Goal: Information Seeking & Learning: Learn about a topic

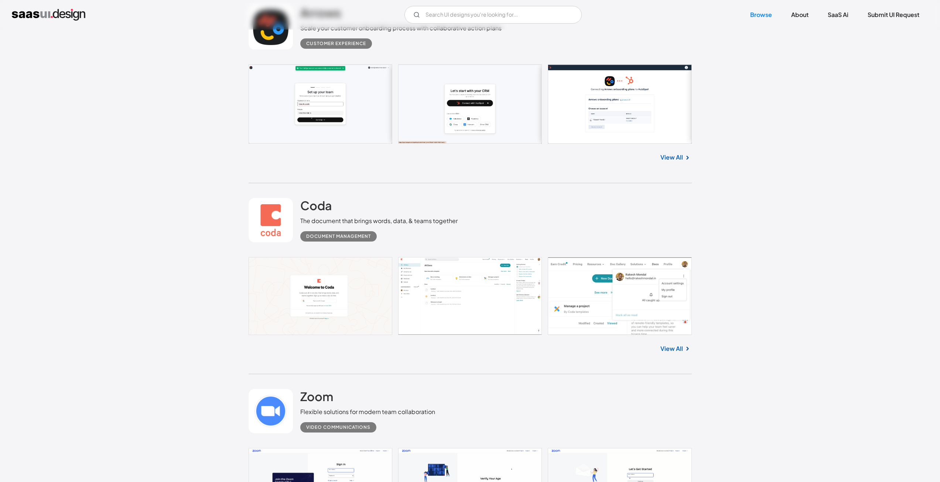
scroll to position [406, 0]
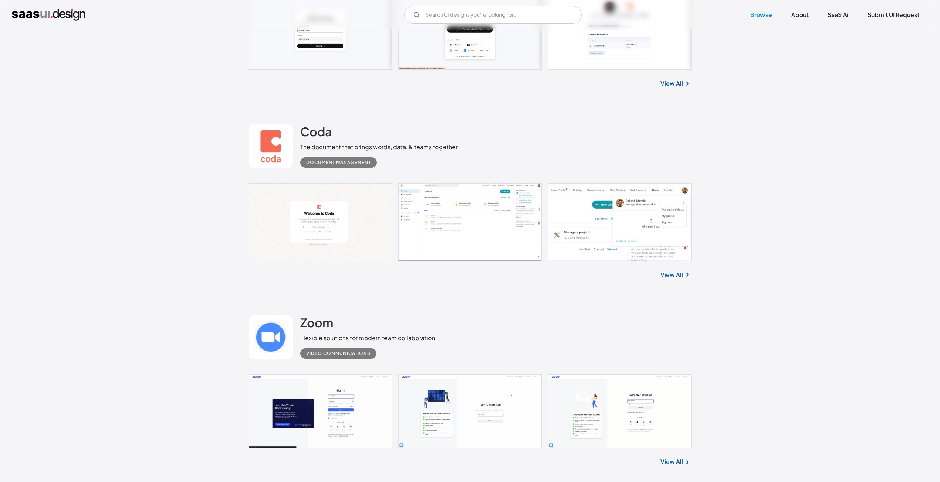
click at [474, 230] on link at bounding box center [469, 222] width 443 height 78
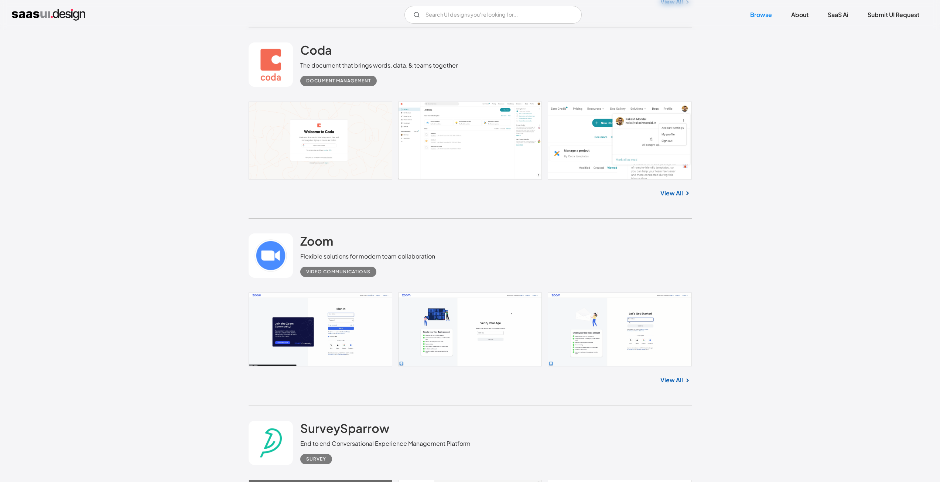
scroll to position [628, 0]
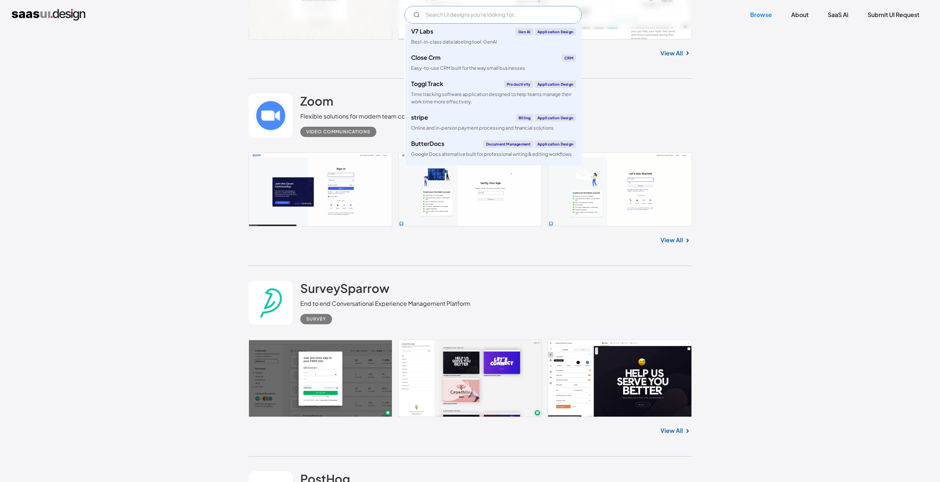
click at [453, 13] on input "Email Form" at bounding box center [492, 15] width 177 height 18
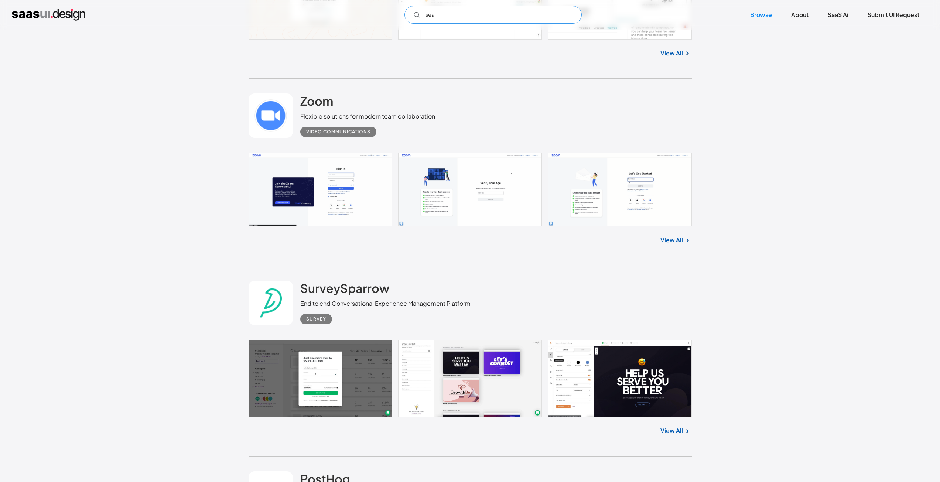
drag, startPoint x: 451, startPoint y: 13, endPoint x: 393, endPoint y: 12, distance: 58.7
click at [393, 12] on div "sea Not found ! Thank you! Your submission has been received! Oops! Something w…" at bounding box center [470, 15] width 916 height 18
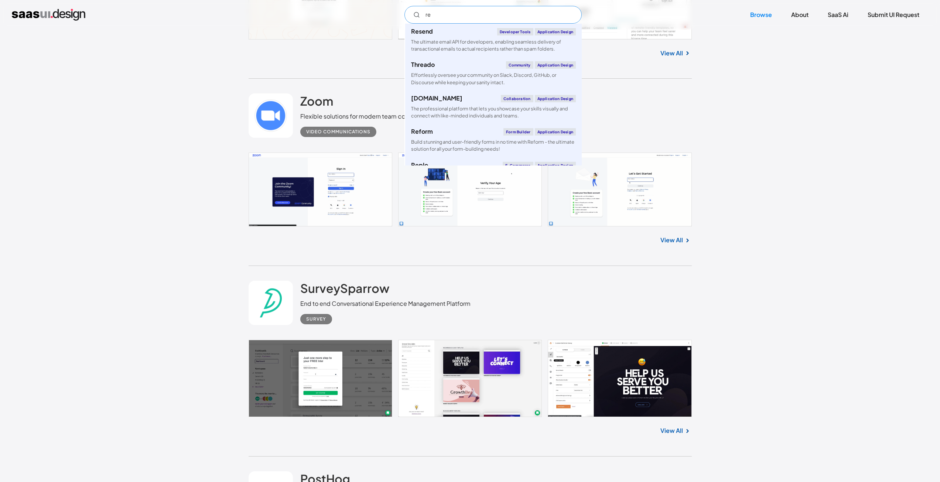
type input "rec"
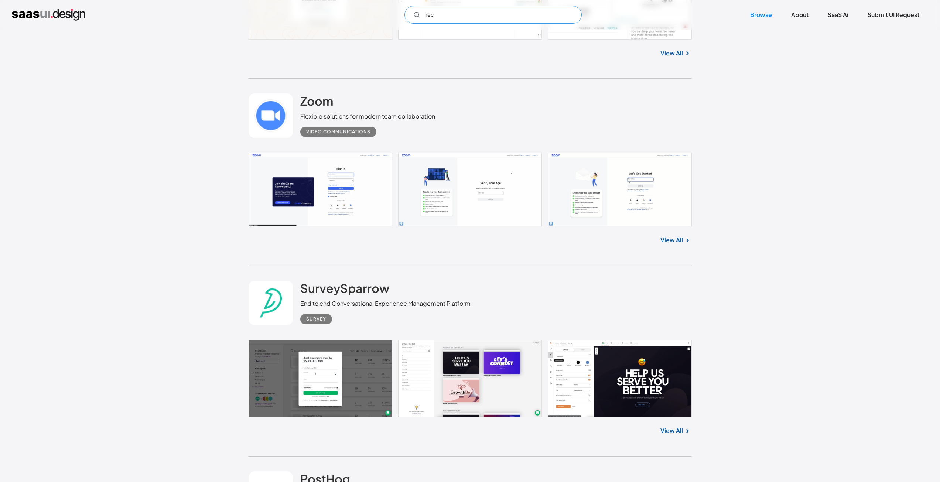
drag, startPoint x: 442, startPoint y: 12, endPoint x: 373, endPoint y: 17, distance: 68.8
click at [375, 17] on div "rec Not found ! Thank you! Your submission has been received! Oops! Something w…" at bounding box center [470, 15] width 916 height 18
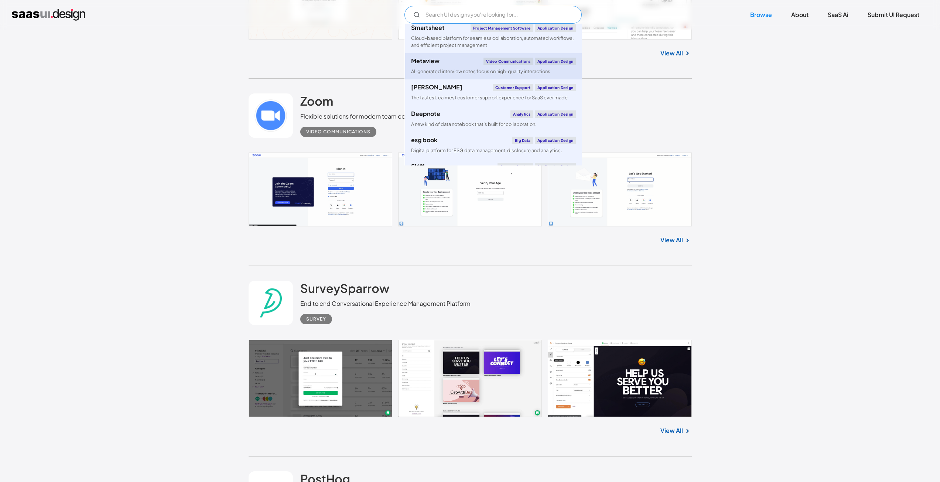
scroll to position [1920, 0]
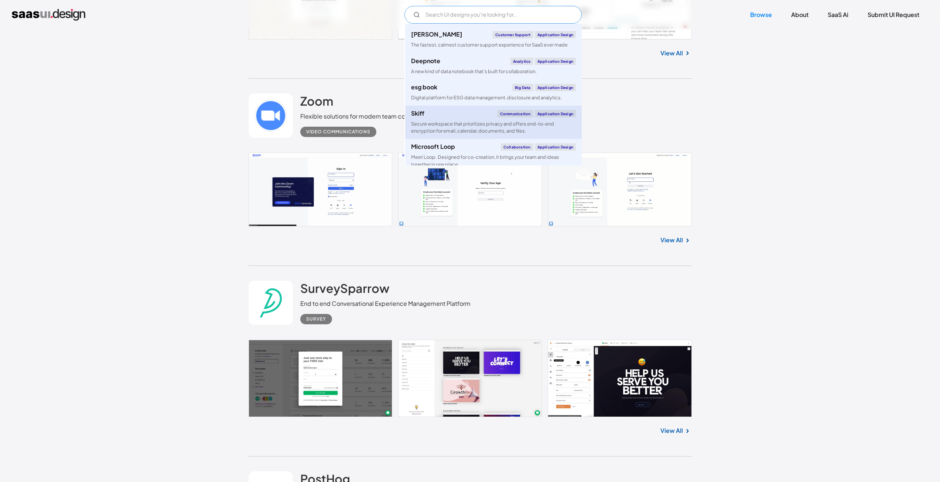
click at [445, 117] on div "Skiff Communication Application Design" at bounding box center [493, 113] width 165 height 7
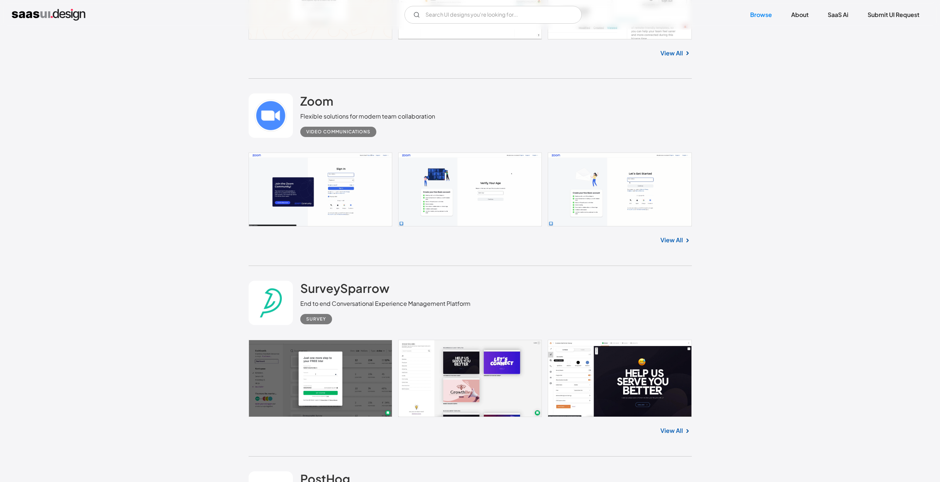
click at [675, 238] on link "View All" at bounding box center [671, 240] width 23 height 9
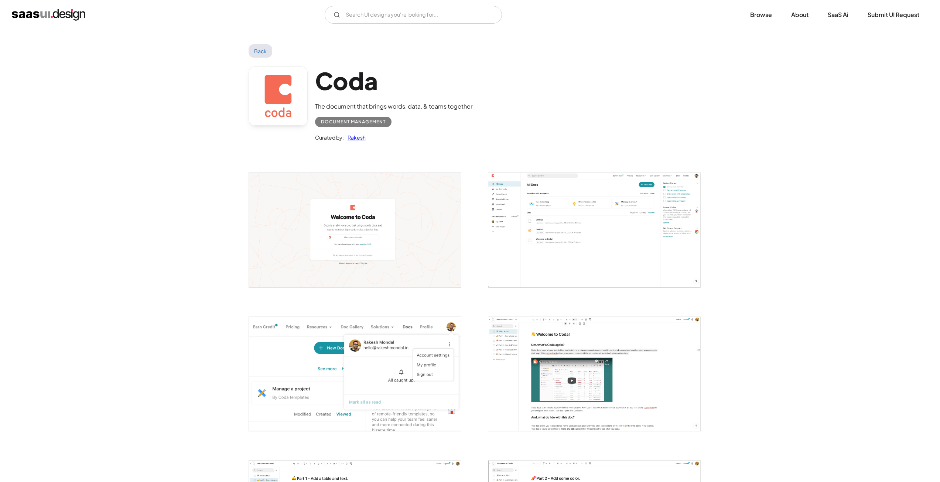
click at [594, 238] on img "open lightbox" at bounding box center [594, 230] width 212 height 114
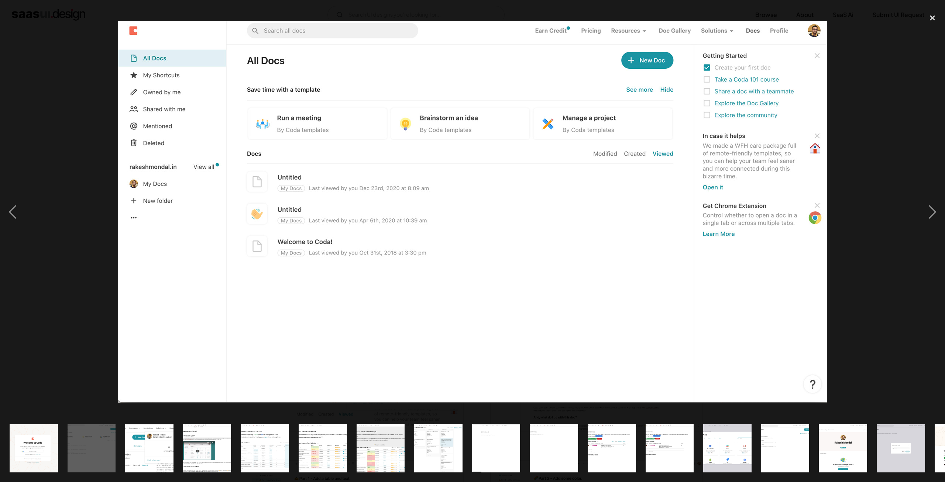
click at [91, 113] on div at bounding box center [472, 212] width 945 height 405
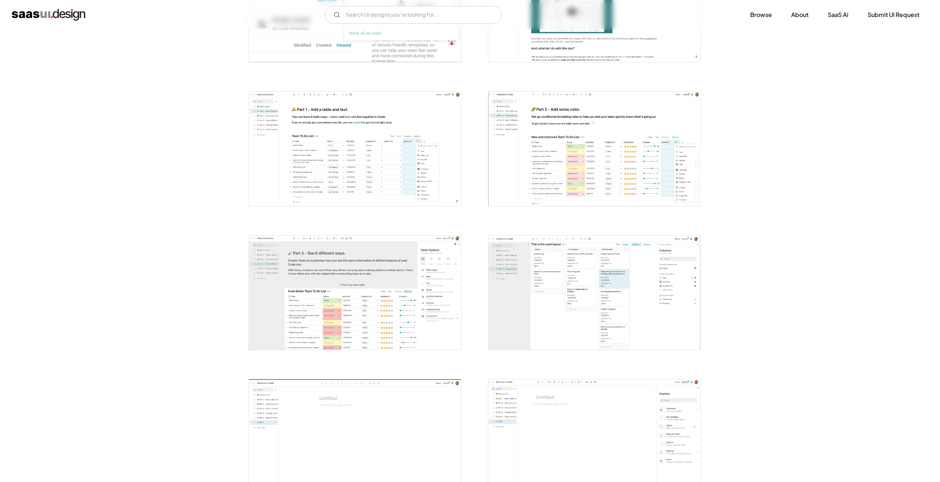
scroll to position [369, 0]
click at [545, 174] on img "open lightbox" at bounding box center [594, 148] width 212 height 114
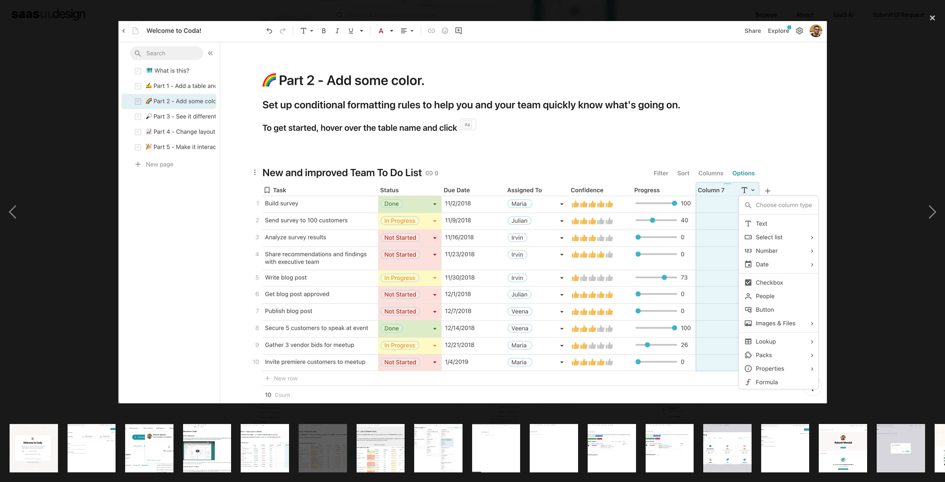
click at [63, 136] on div at bounding box center [472, 212] width 945 height 405
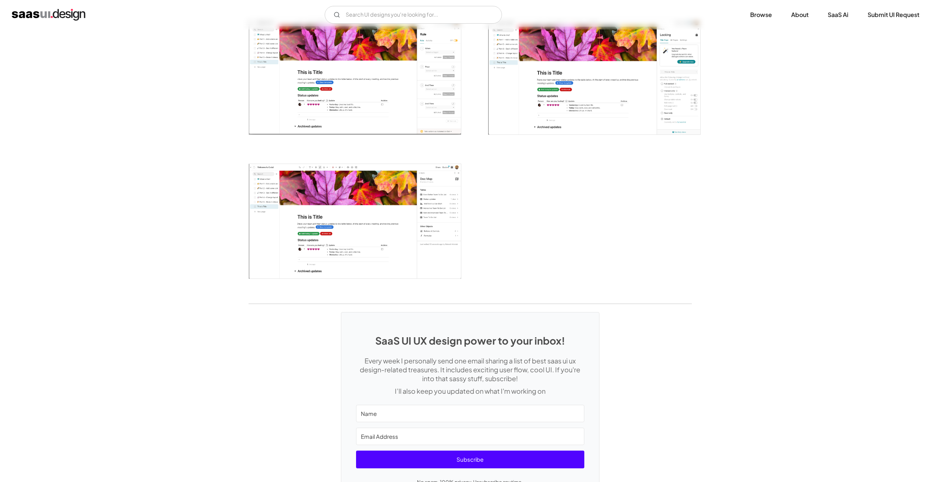
scroll to position [1798, 0]
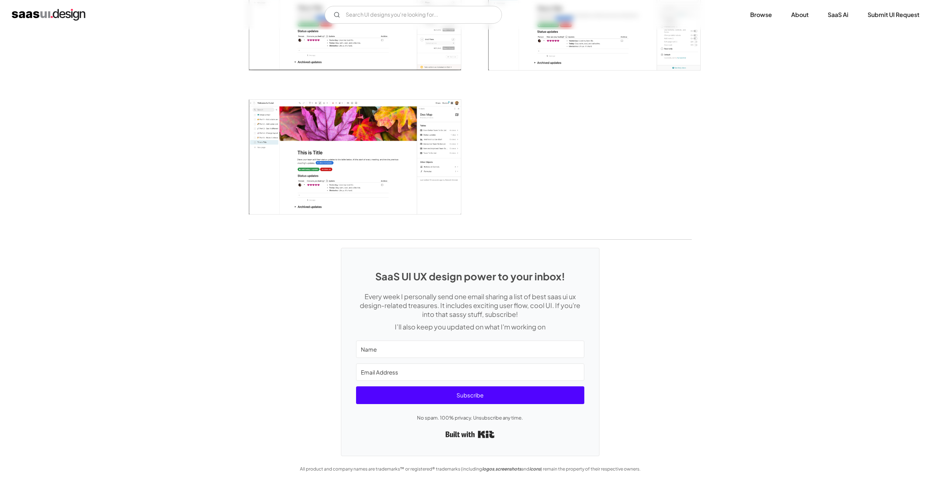
click at [67, 17] on img "home" at bounding box center [48, 15] width 73 height 12
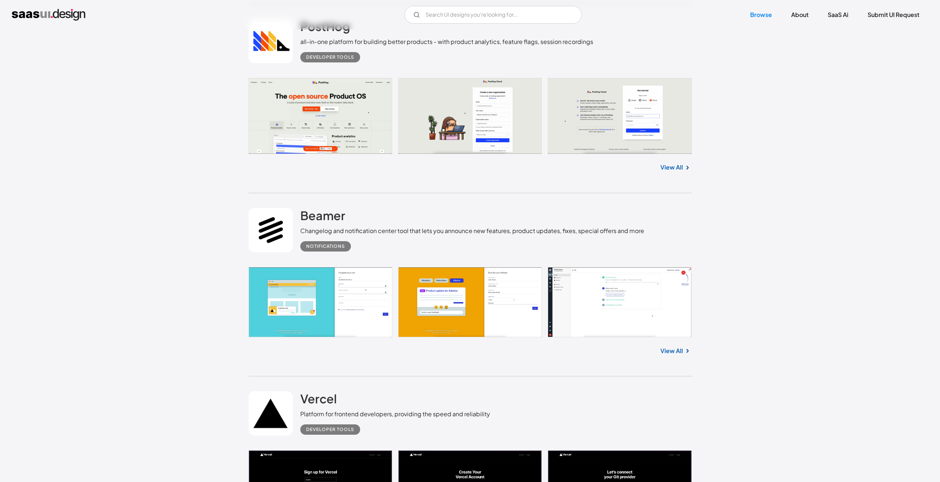
scroll to position [1144, 0]
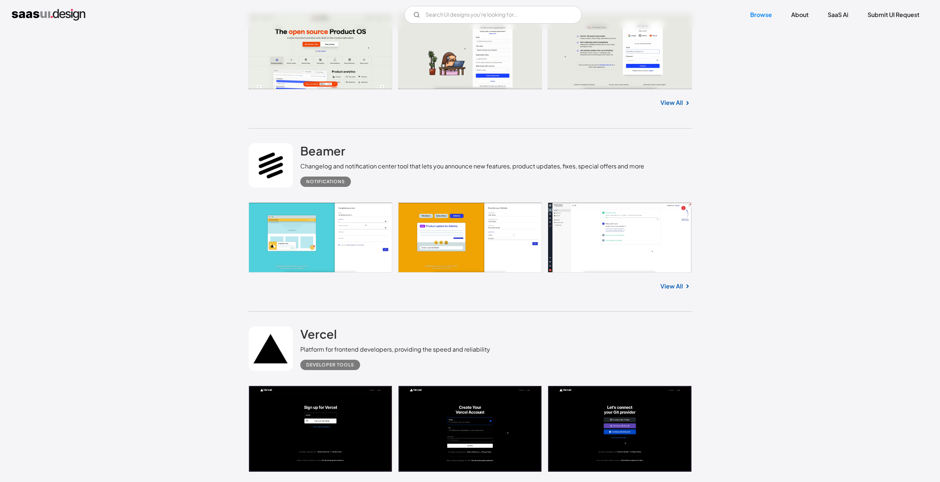
click at [629, 227] on link at bounding box center [469, 237] width 443 height 70
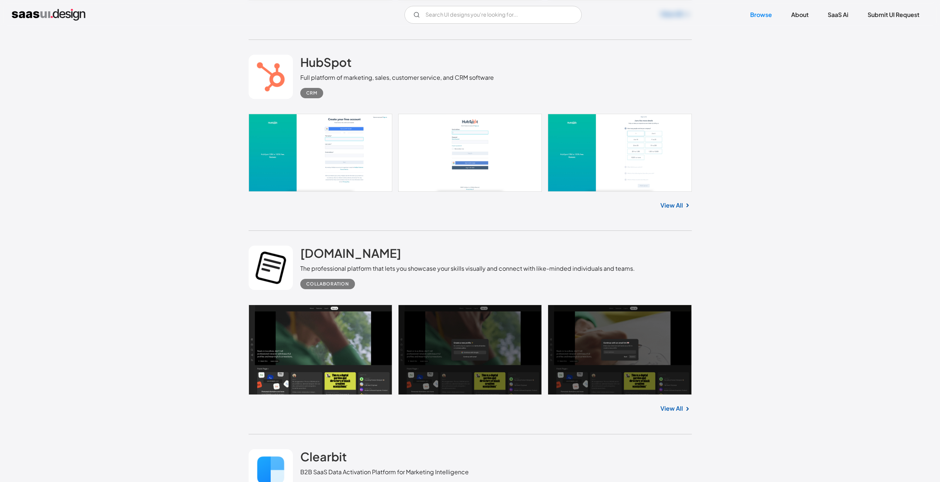
scroll to position [4762, 0]
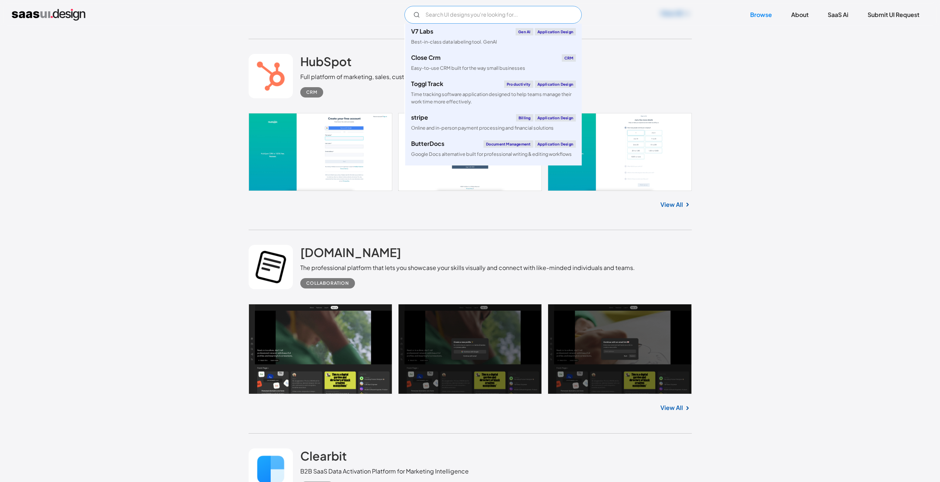
click at [530, 13] on input "Email Form" at bounding box center [492, 15] width 177 height 18
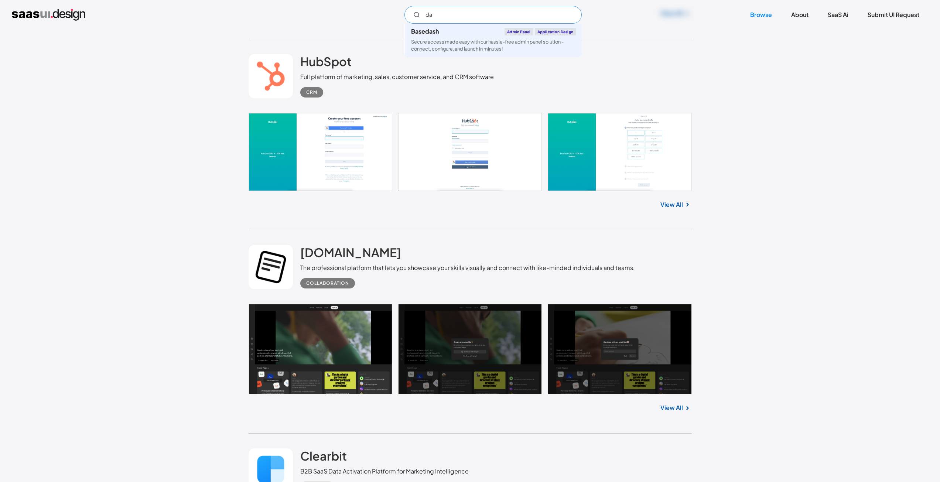
drag, startPoint x: 458, startPoint y: 16, endPoint x: 387, endPoint y: 18, distance: 71.3
click at [398, 18] on div "da Basedash Admin Panel Application Design Secure access made easy with our has…" at bounding box center [470, 15] width 916 height 18
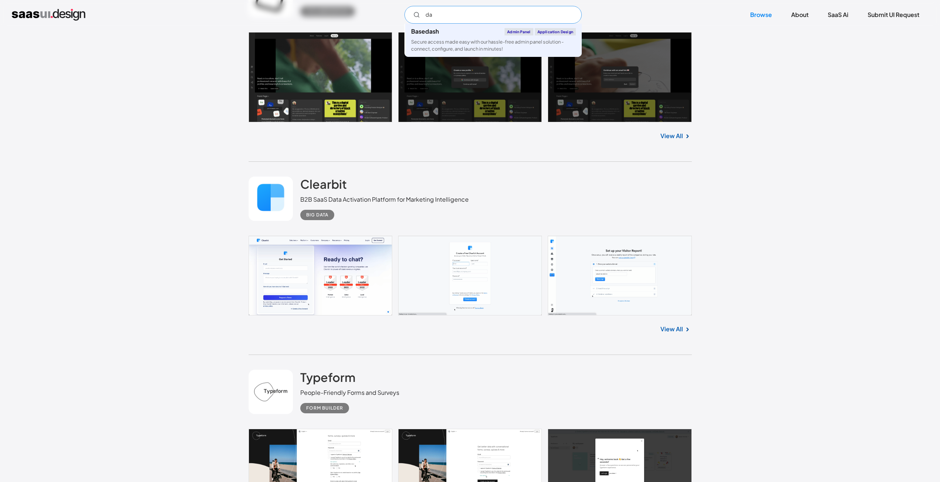
scroll to position [5168, 0]
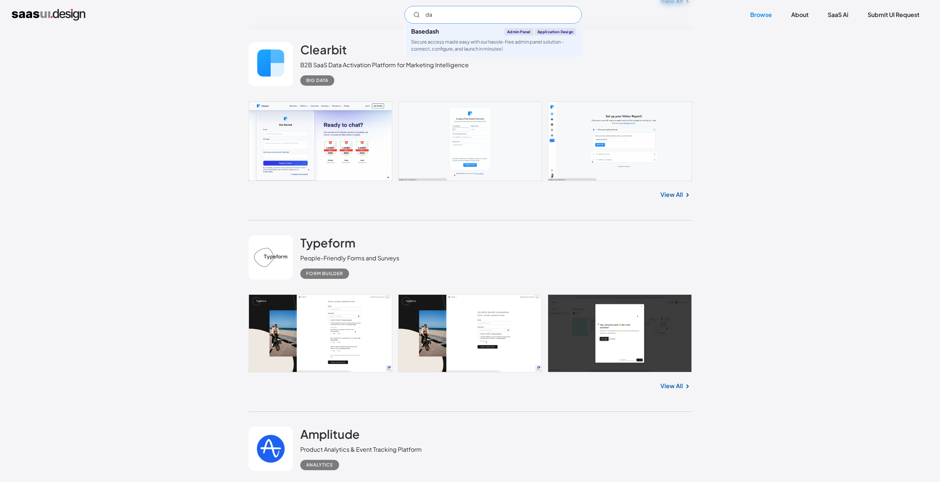
type input "da"
click at [289, 141] on link at bounding box center [469, 141] width 443 height 80
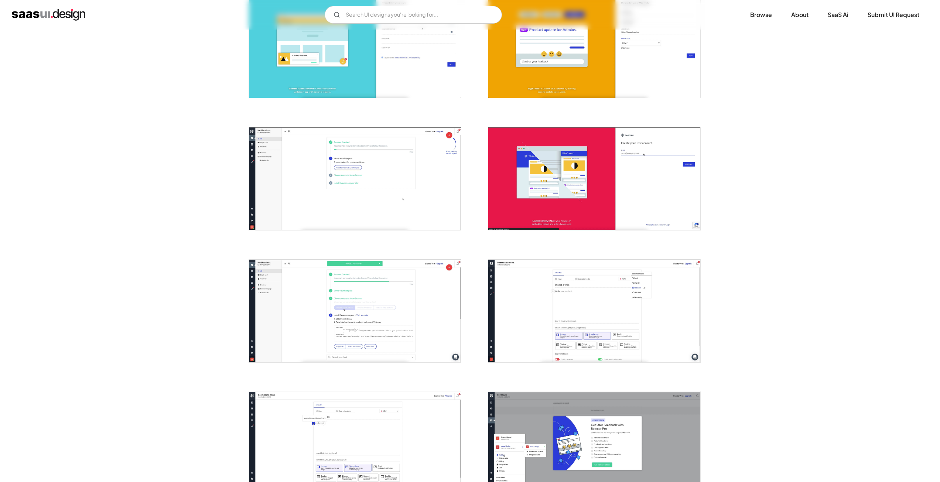
scroll to position [258, 0]
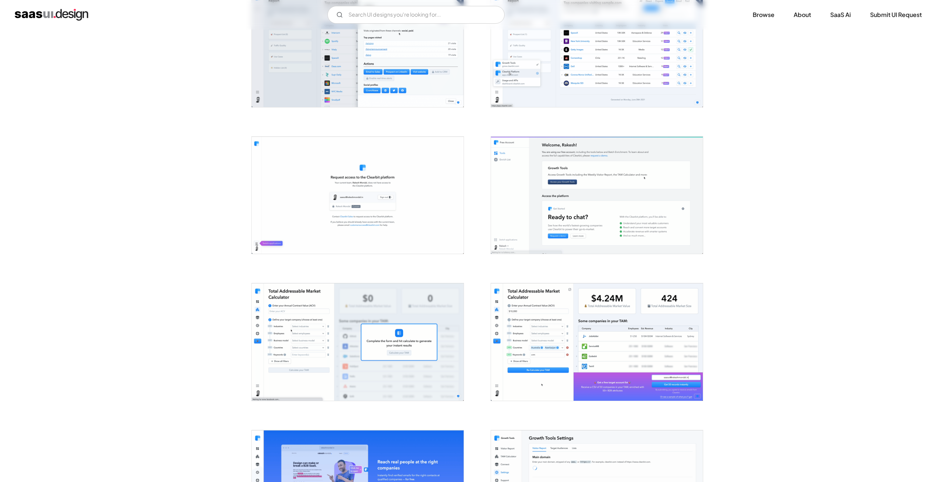
scroll to position [628, 0]
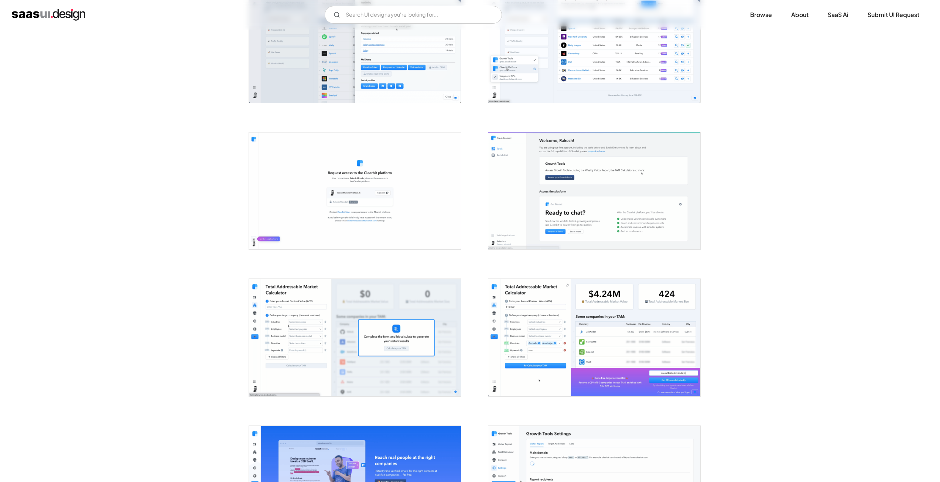
click at [607, 186] on img "open lightbox" at bounding box center [594, 190] width 212 height 117
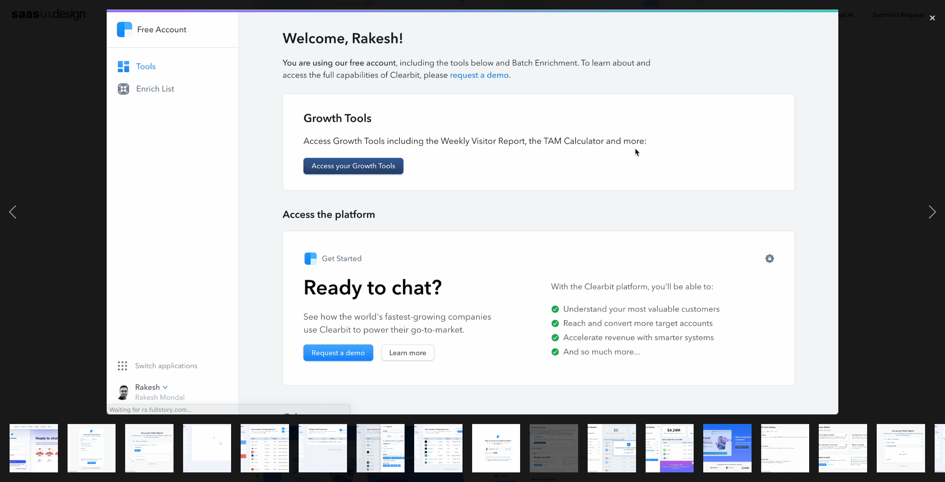
click at [150, 439] on img "show item 3 of 18" at bounding box center [149, 448] width 87 height 48
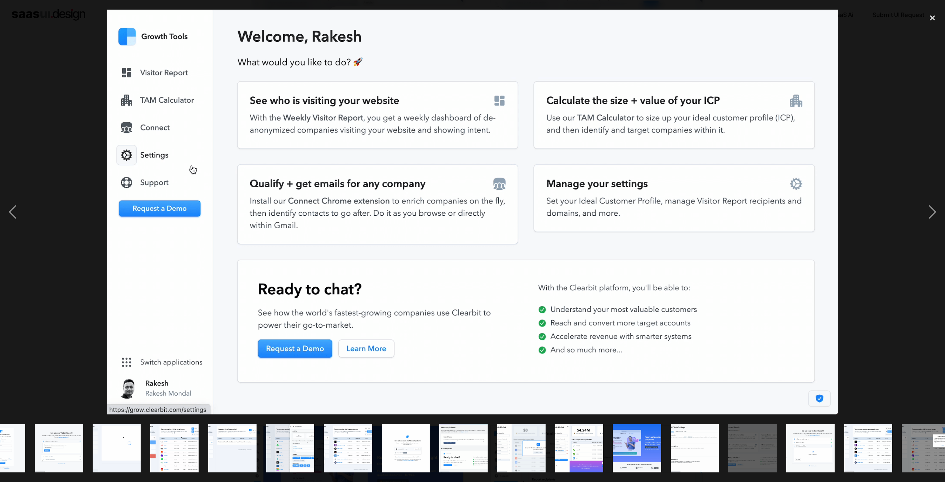
scroll to position [0, 105]
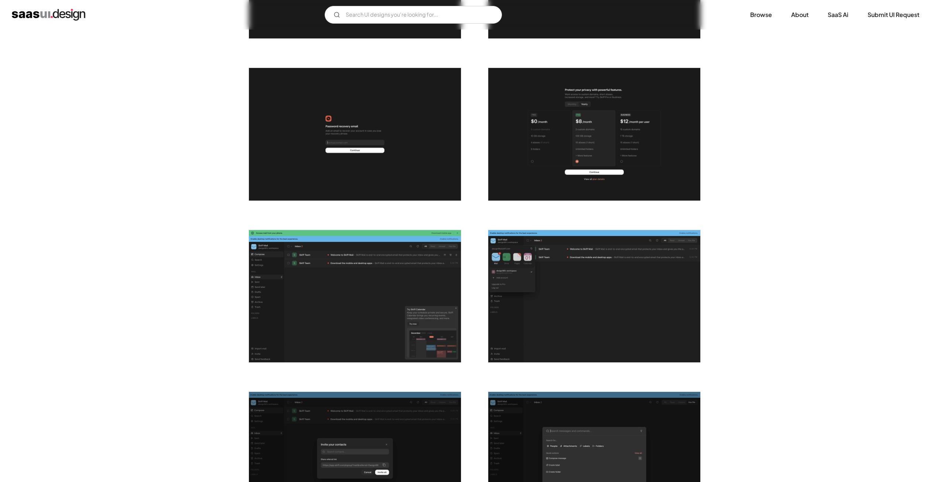
scroll to position [554, 0]
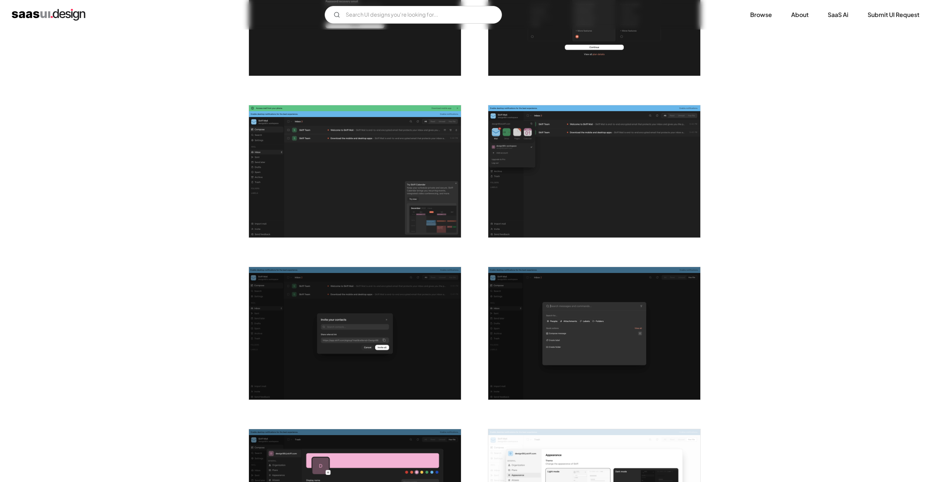
click at [371, 170] on img "open lightbox" at bounding box center [355, 171] width 212 height 133
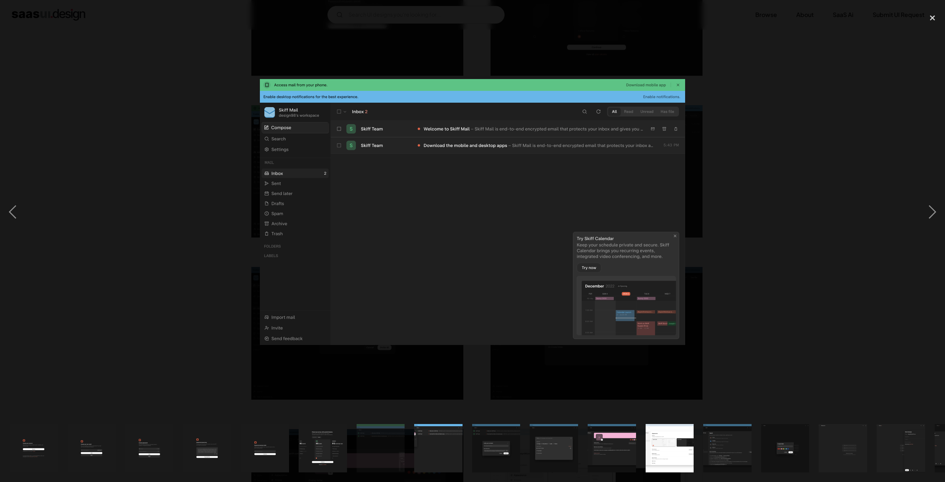
click at [202, 152] on div at bounding box center [472, 212] width 945 height 405
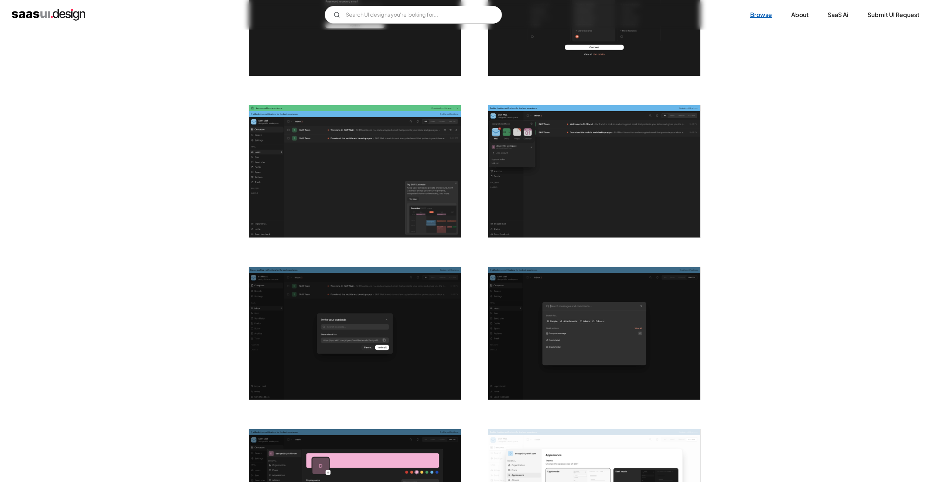
click at [759, 14] on link "Browse" at bounding box center [761, 15] width 40 height 16
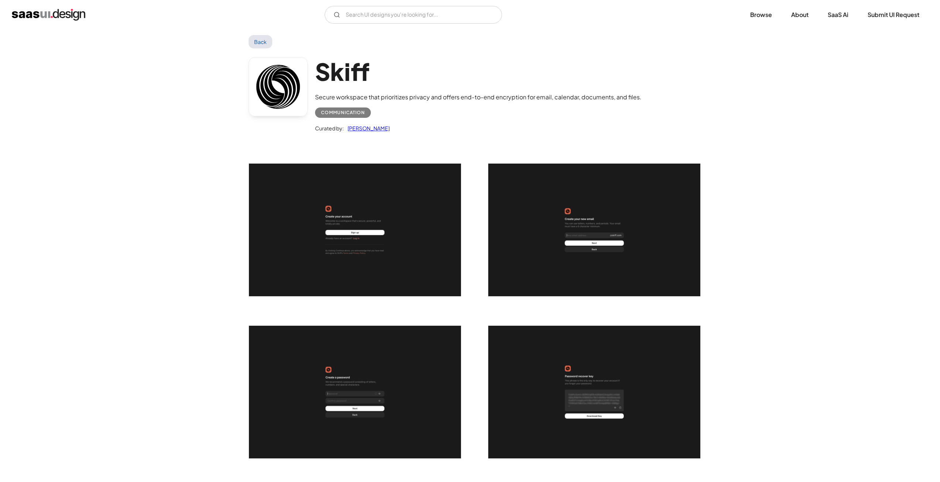
scroll to position [0, 0]
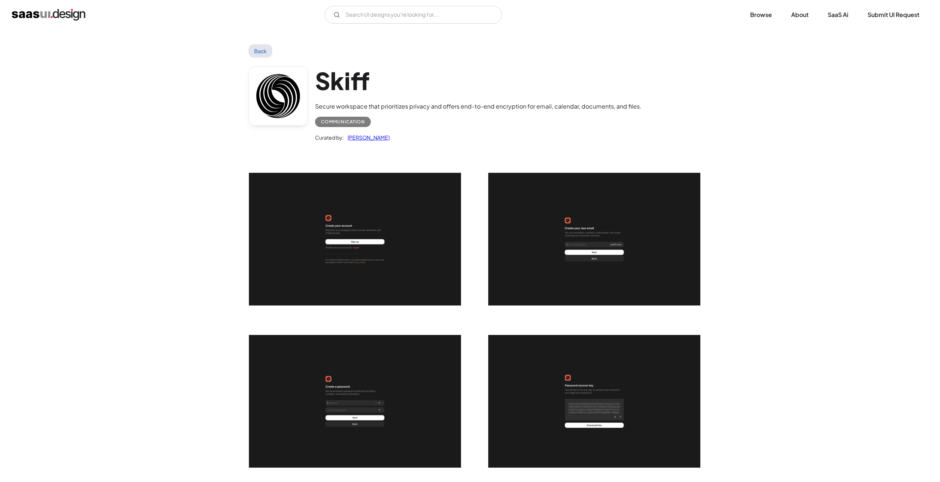
click at [33, 12] on img "home" at bounding box center [48, 15] width 73 height 12
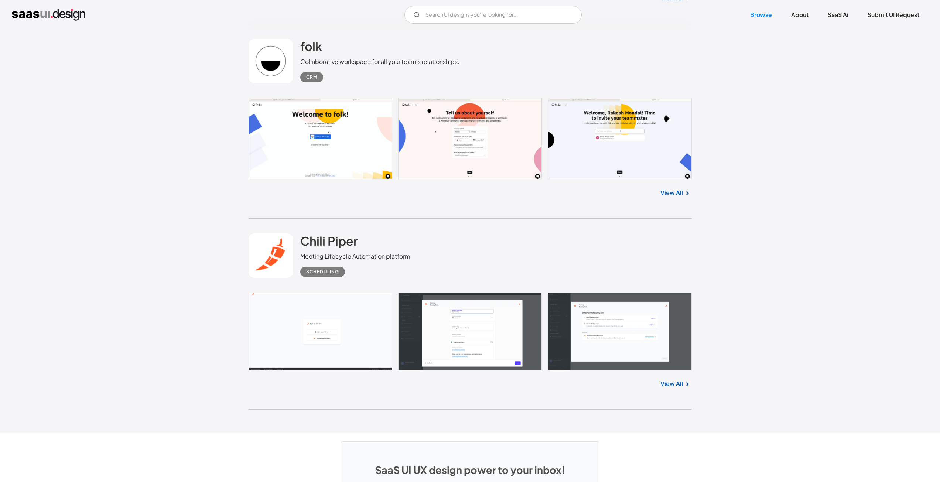
scroll to position [19455, 0]
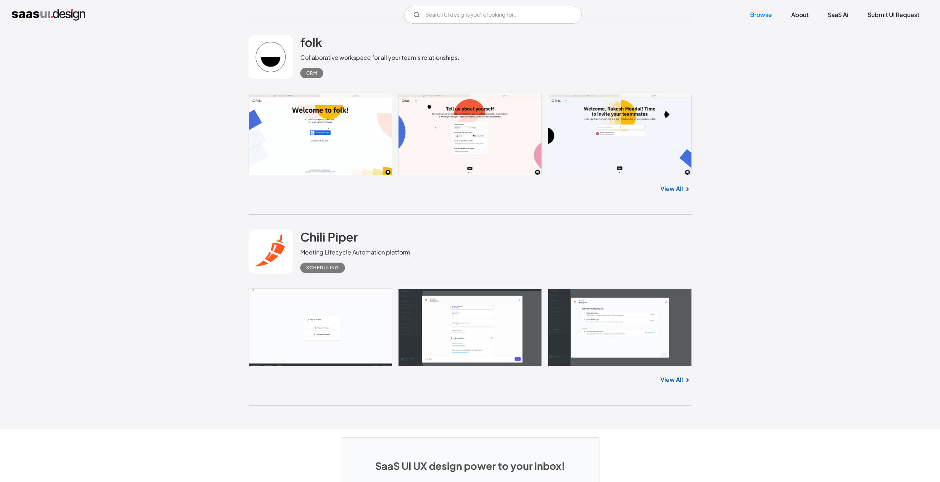
click at [286, 144] on link at bounding box center [469, 134] width 443 height 81
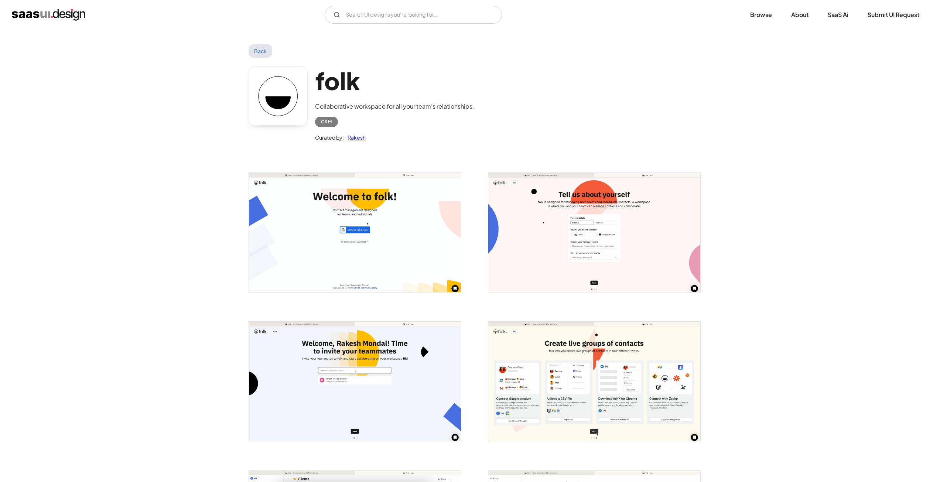
click at [563, 269] on img "open lightbox" at bounding box center [594, 232] width 212 height 119
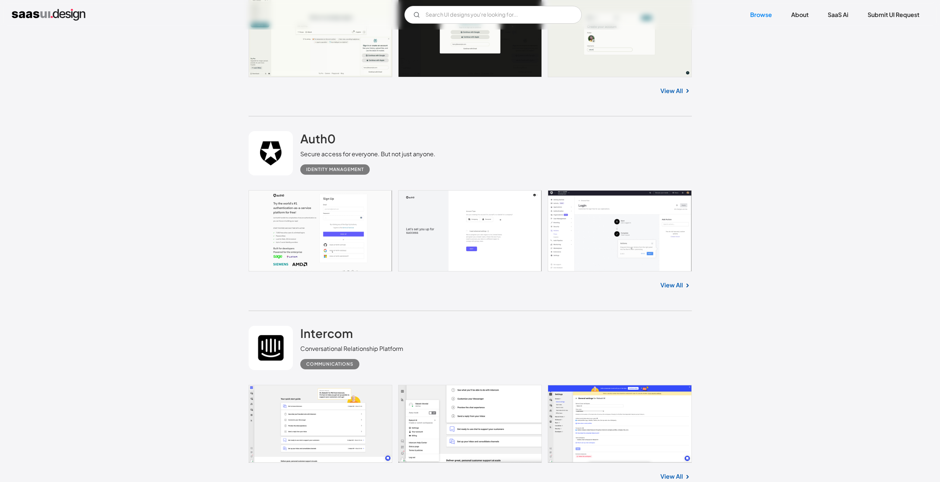
scroll to position [2769, 0]
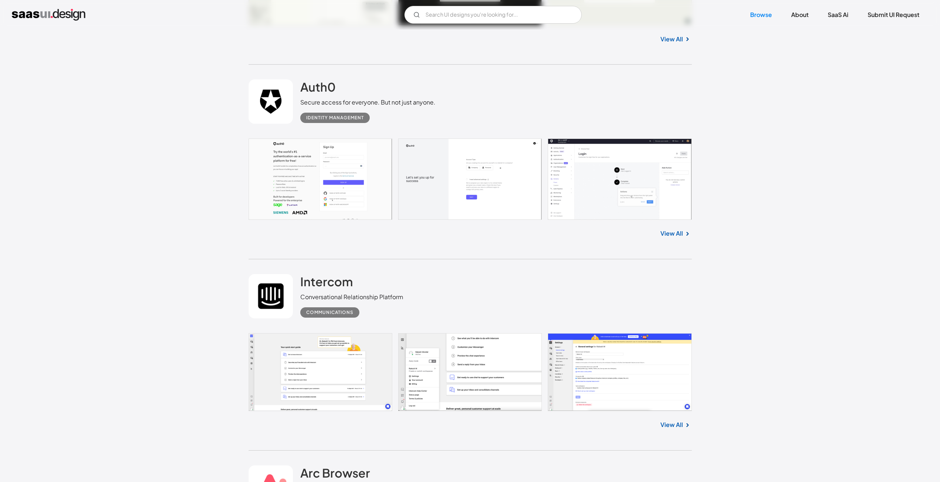
click at [577, 194] on link at bounding box center [469, 178] width 443 height 81
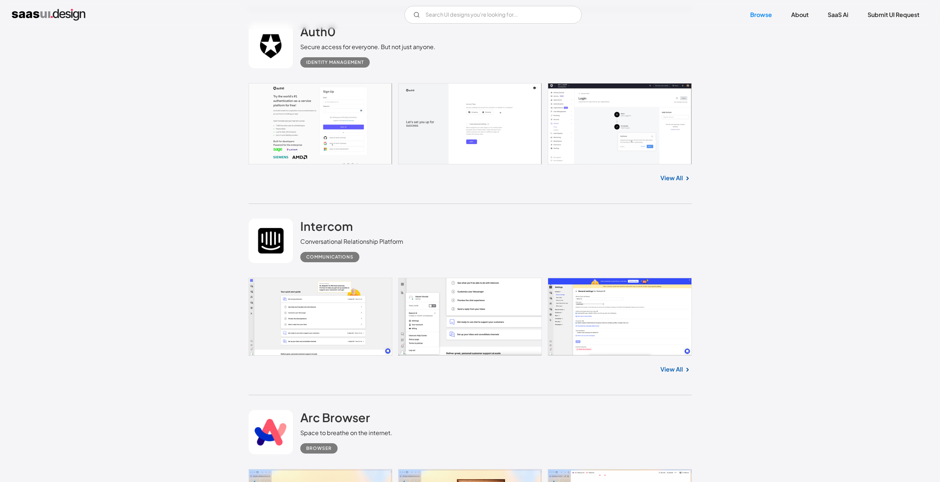
scroll to position [2916, 0]
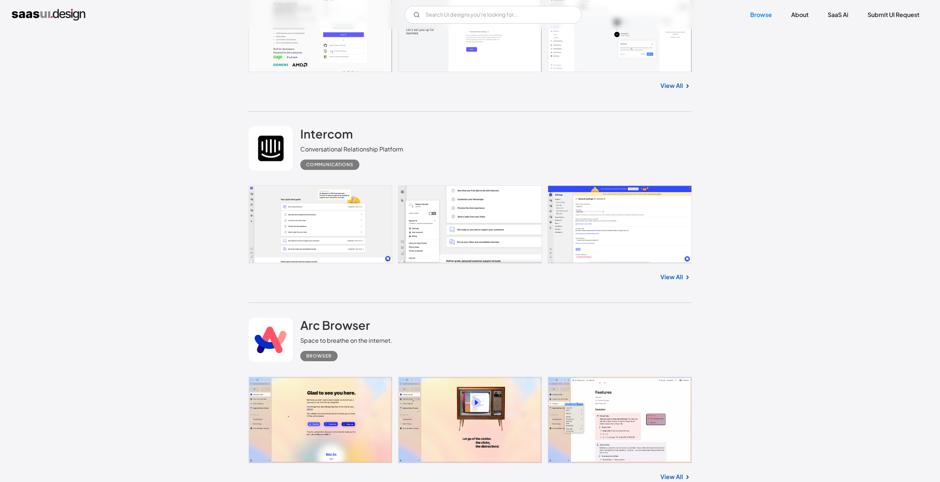
click at [301, 223] on link at bounding box center [469, 224] width 443 height 78
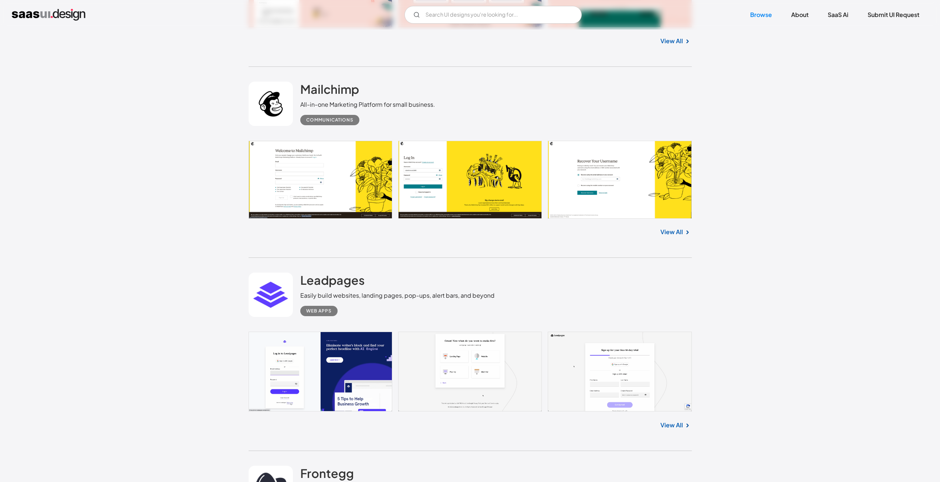
scroll to position [5907, 0]
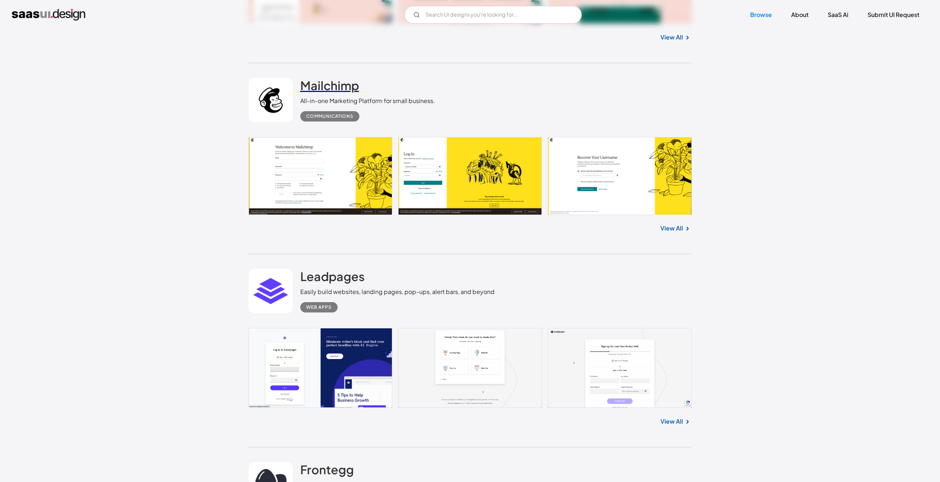
click at [319, 79] on h2 "Mailchimp" at bounding box center [329, 85] width 59 height 15
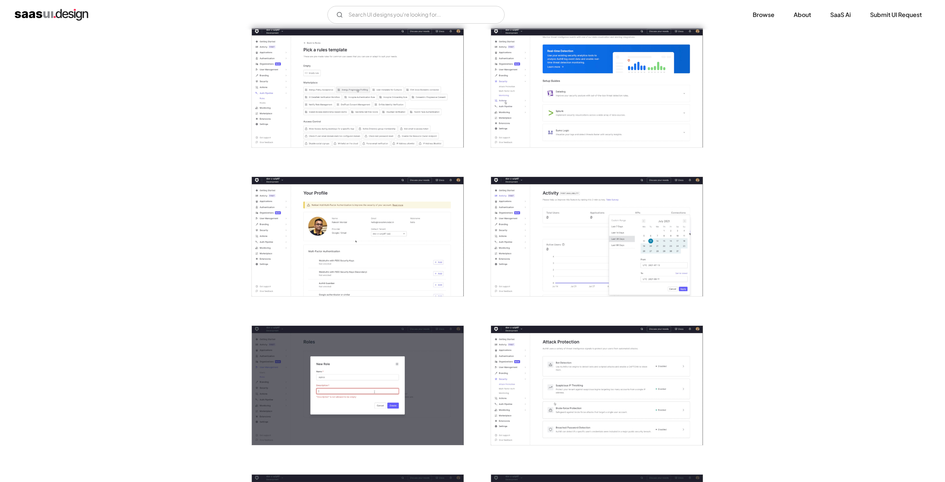
scroll to position [443, 0]
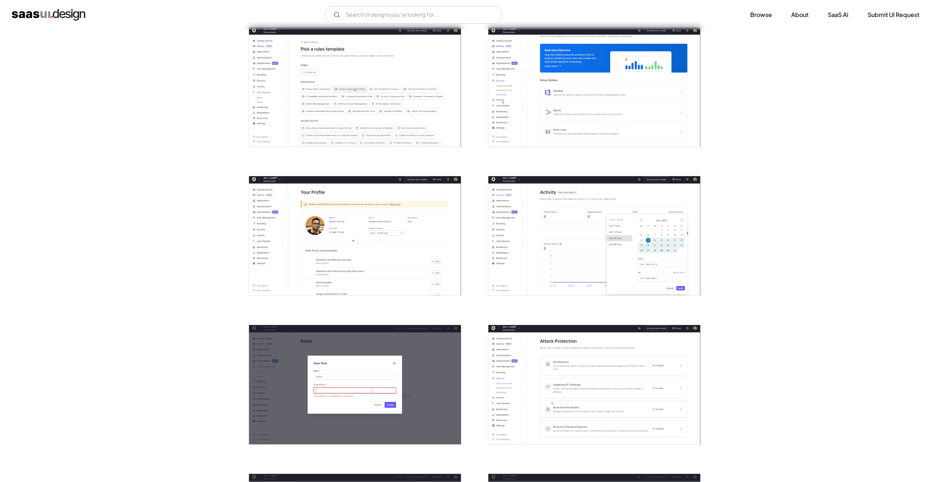
click at [568, 101] on img "open lightbox" at bounding box center [594, 86] width 212 height 119
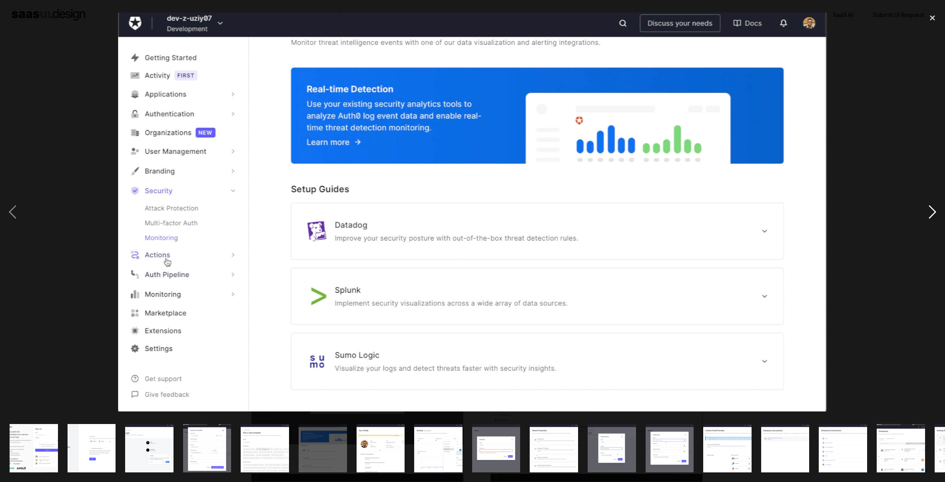
click at [939, 216] on div "next image" at bounding box center [932, 212] width 25 height 405
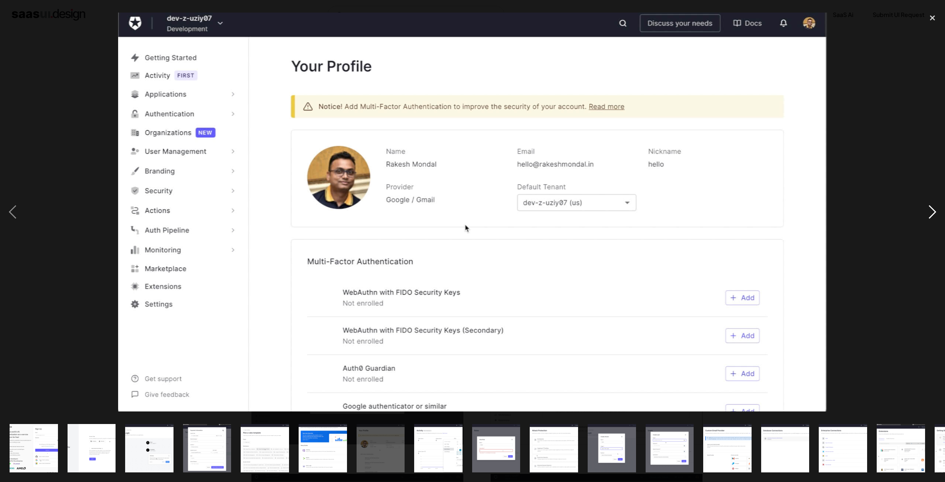
click at [939, 216] on div "next image" at bounding box center [932, 212] width 25 height 405
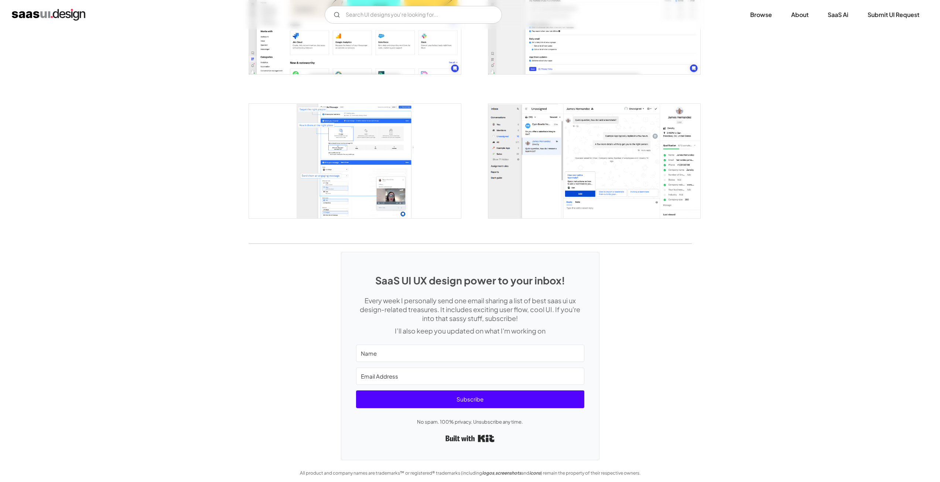
scroll to position [1367, 0]
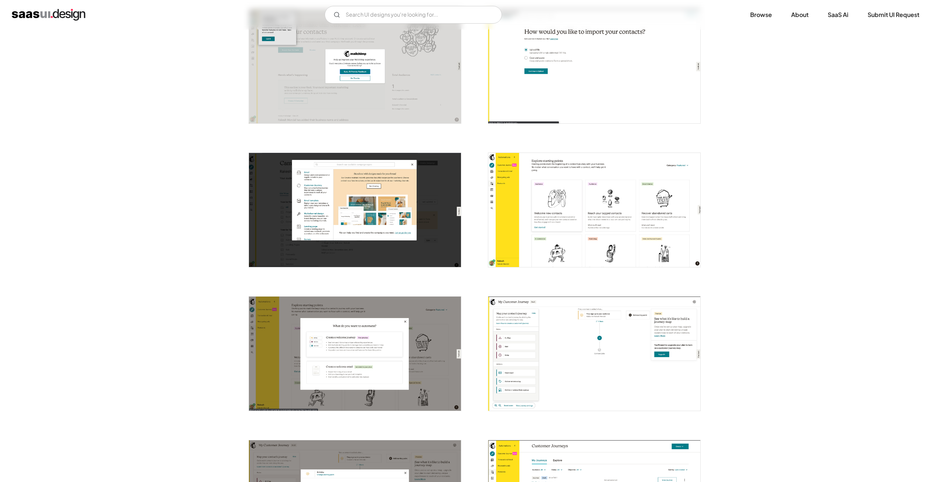
scroll to position [480, 0]
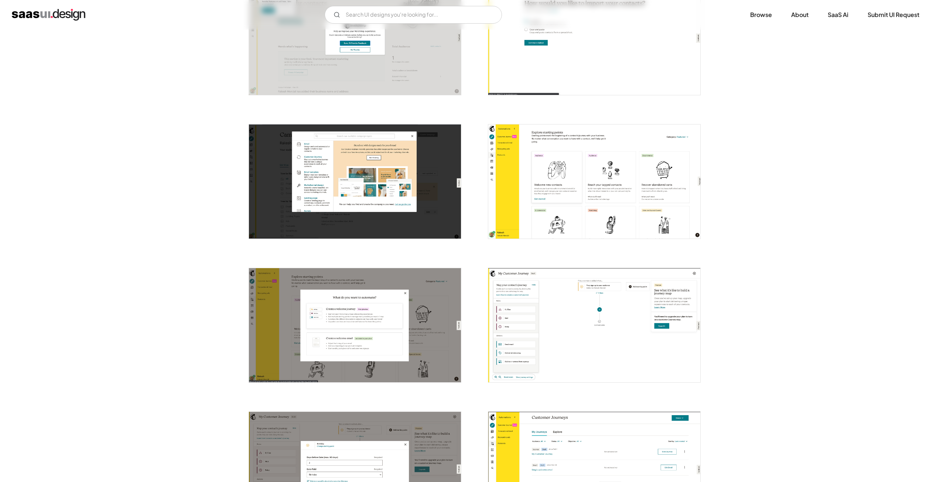
click at [554, 185] on img "open lightbox" at bounding box center [594, 181] width 212 height 114
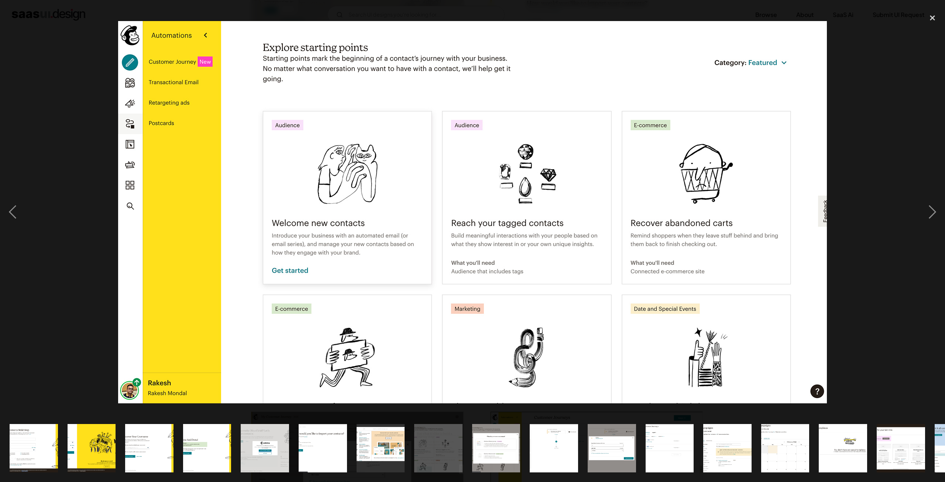
click at [73, 93] on div at bounding box center [472, 212] width 945 height 405
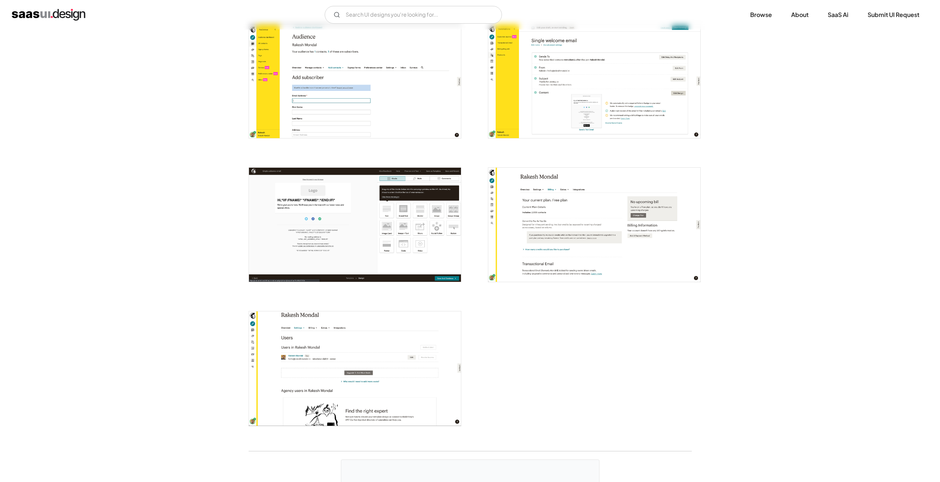
scroll to position [1587, 0]
click at [545, 206] on img "open lightbox" at bounding box center [594, 224] width 212 height 114
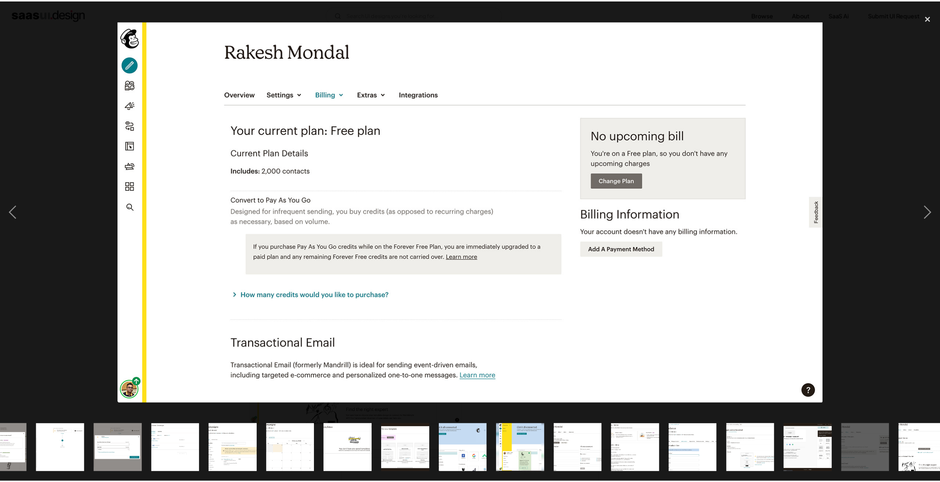
scroll to position [0, 510]
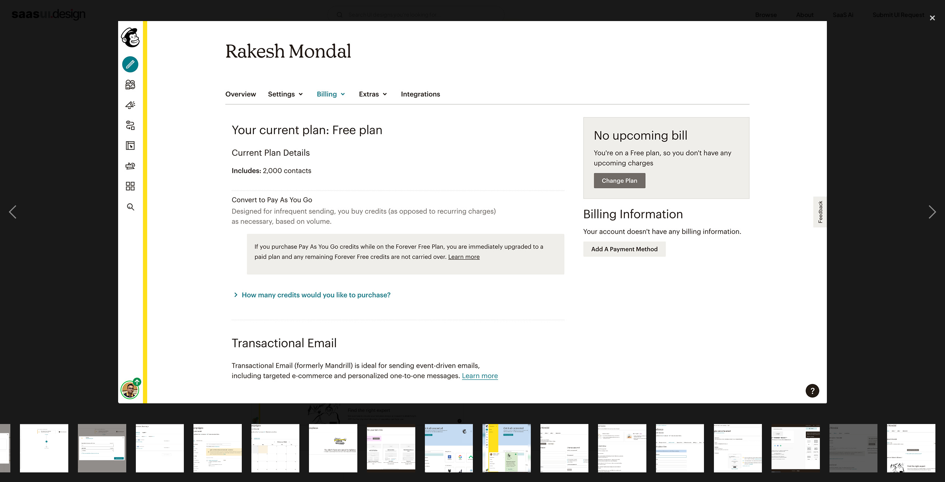
click at [91, 114] on div at bounding box center [472, 212] width 945 height 405
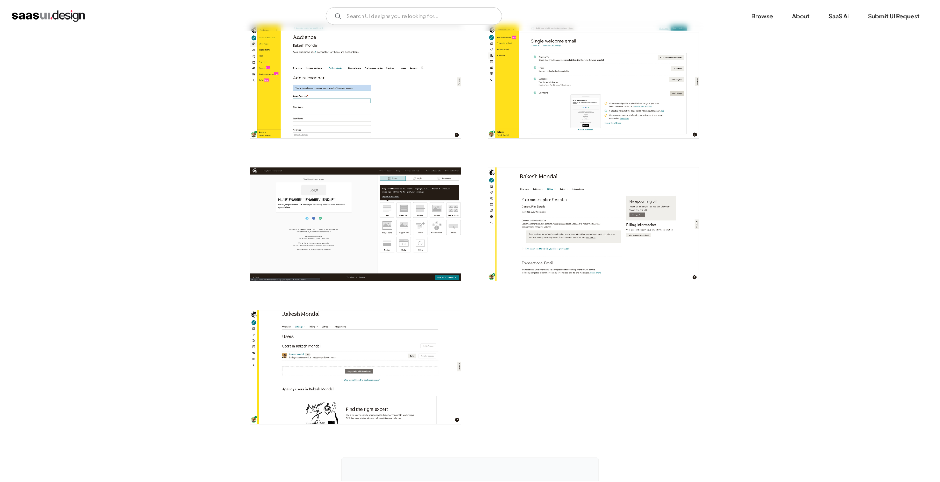
scroll to position [0, 0]
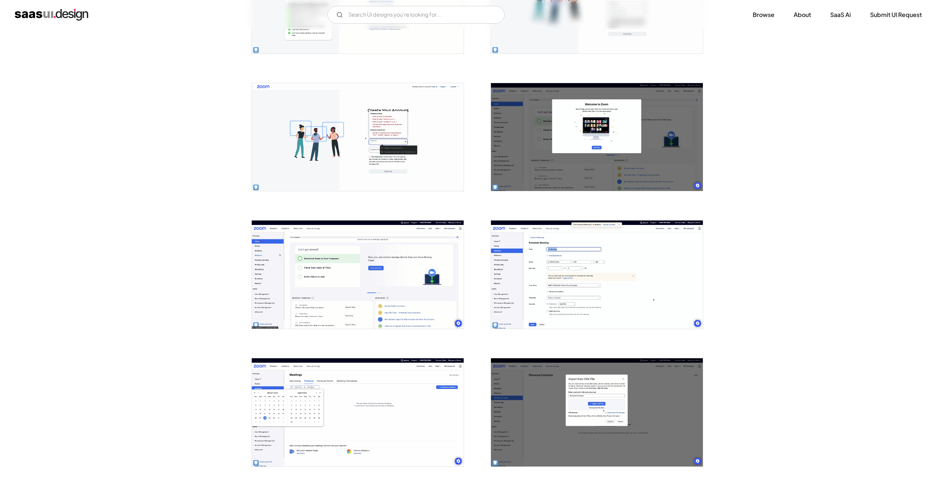
scroll to position [369, 0]
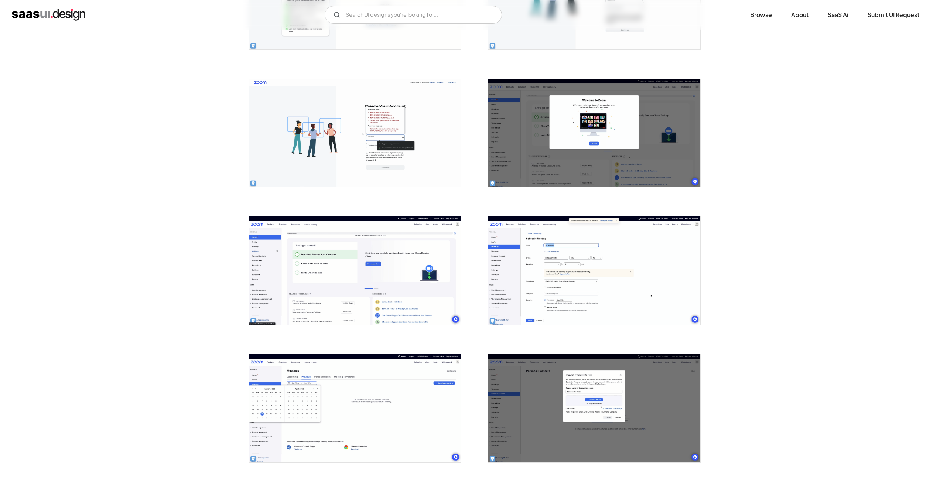
click at [340, 265] on img "open lightbox" at bounding box center [355, 270] width 212 height 108
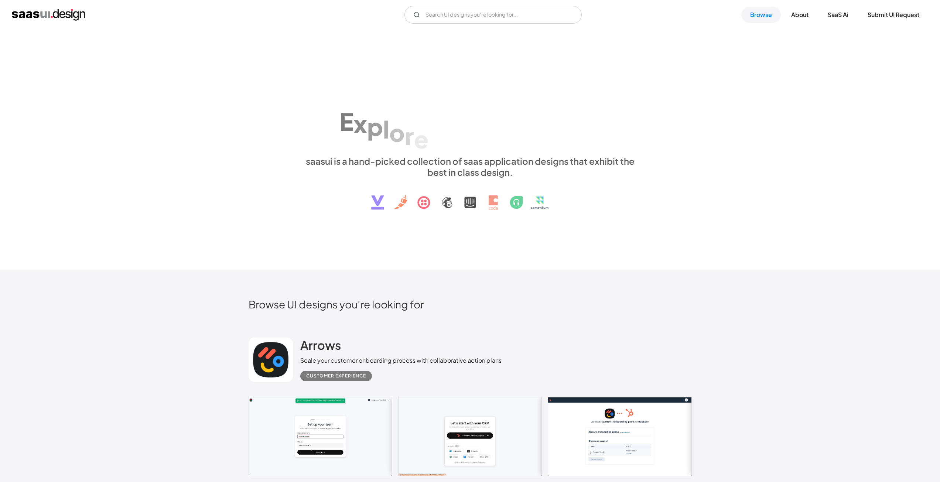
scroll to position [628, 0]
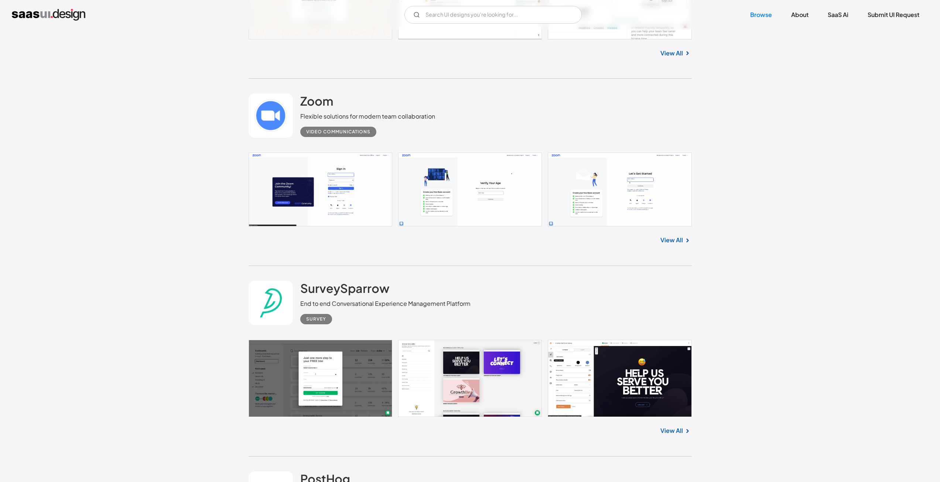
click at [676, 241] on link "View All" at bounding box center [671, 240] width 23 height 9
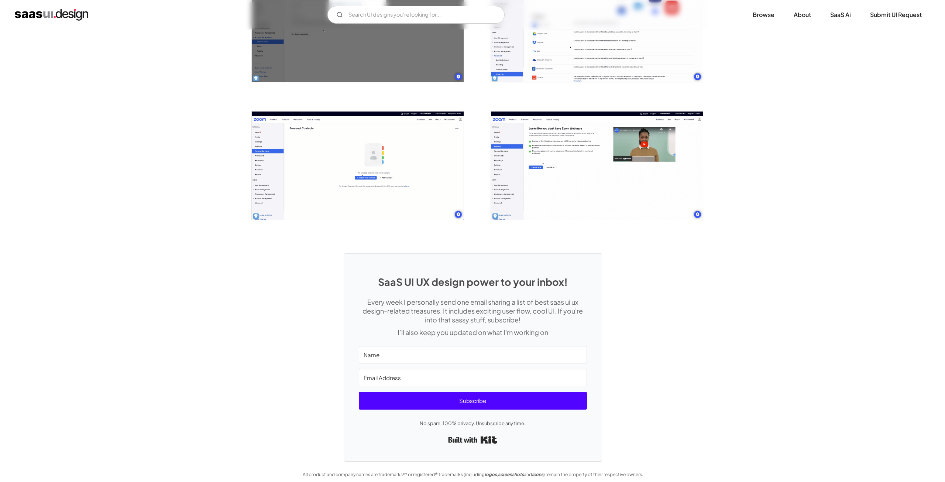
scroll to position [1168, 0]
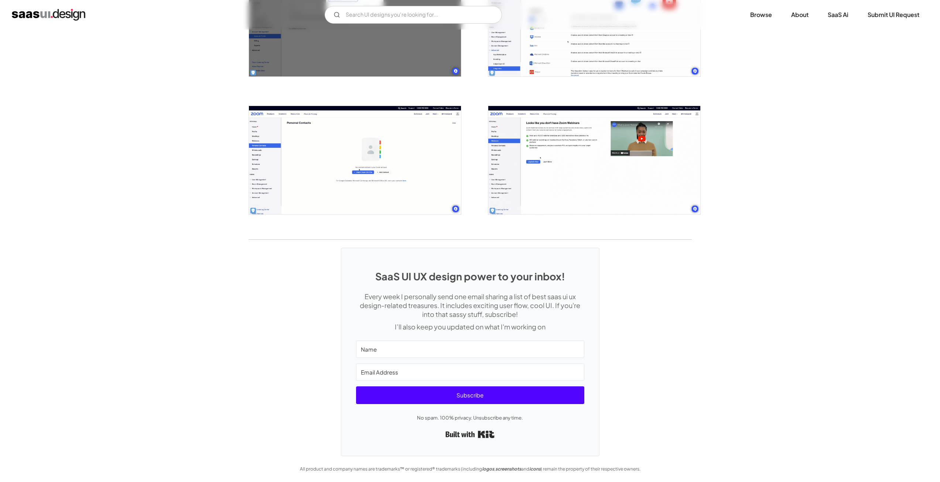
click at [344, 161] on img "open lightbox" at bounding box center [355, 160] width 212 height 108
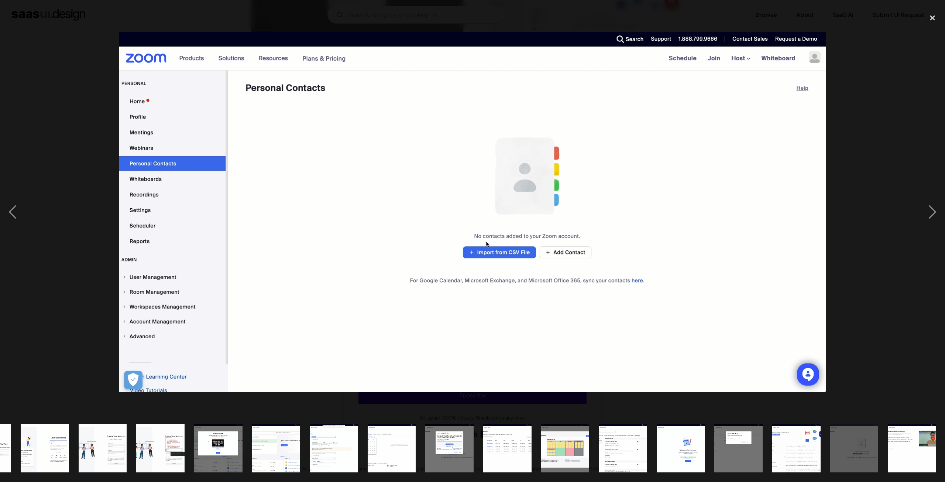
scroll to position [0, 105]
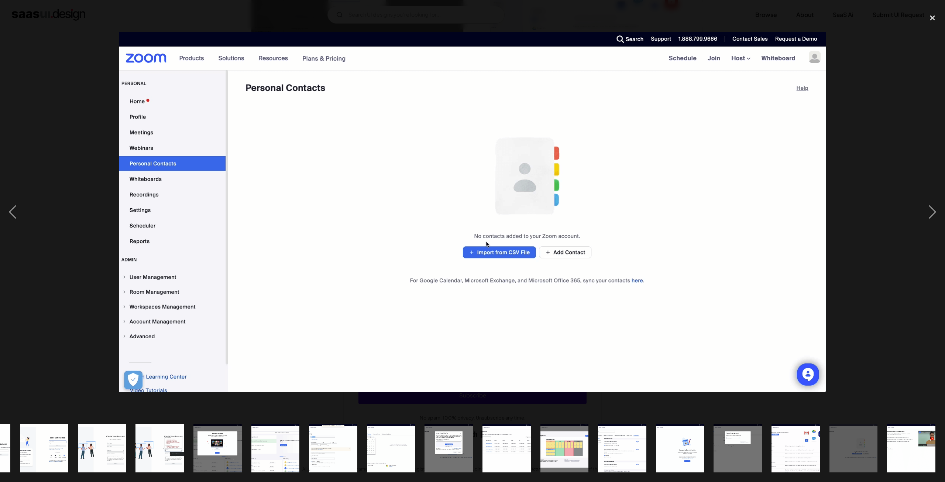
click at [563, 448] on img "show item 12 of 18" at bounding box center [564, 448] width 95 height 48
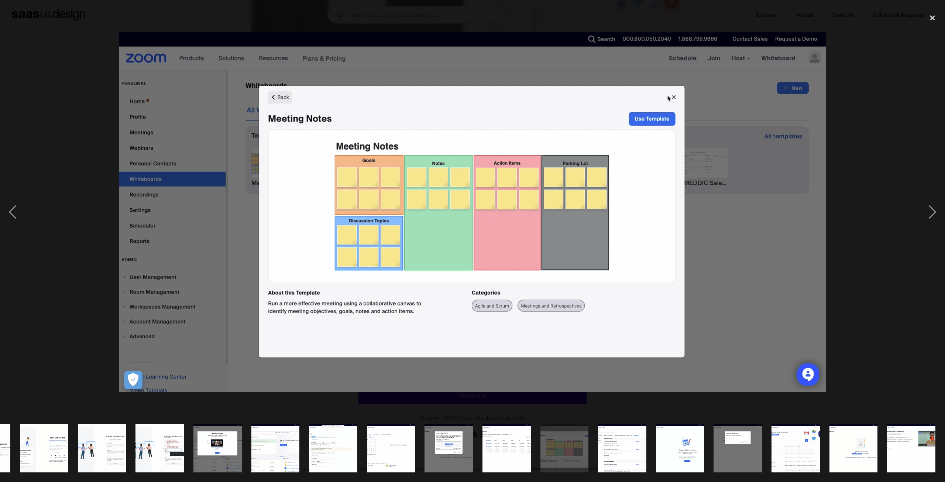
click at [515, 452] on img "show item 11 of 18" at bounding box center [506, 448] width 95 height 48
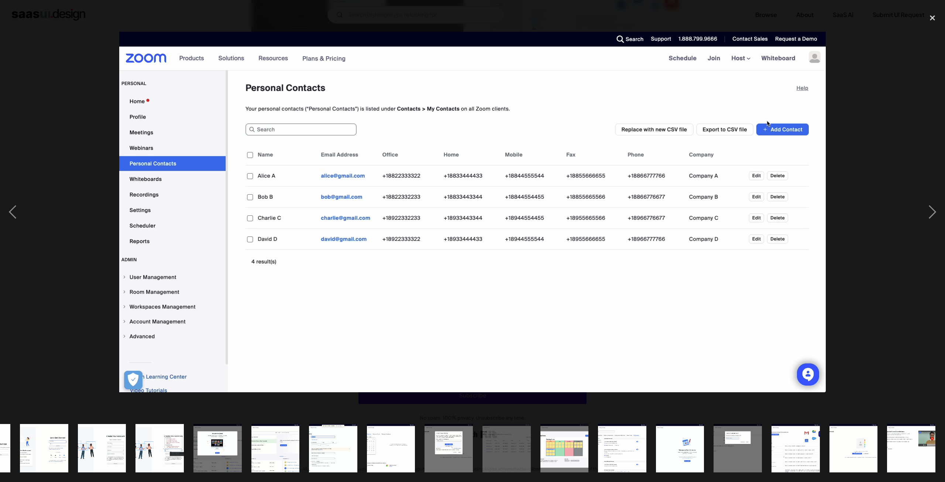
click at [508, 432] on img "show item 11 of 18" at bounding box center [506, 448] width 95 height 48
click at [554, 436] on img "show item 12 of 18" at bounding box center [564, 448] width 95 height 48
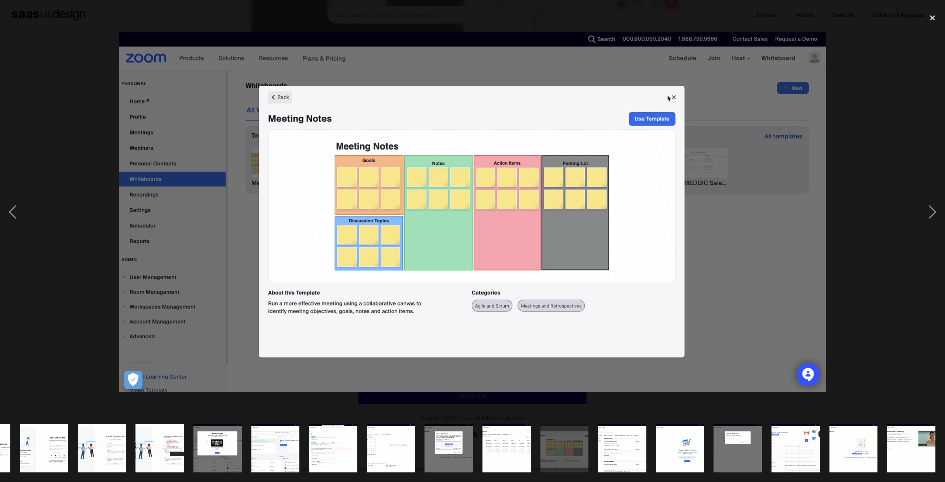
click at [612, 436] on img "show item 13 of 18" at bounding box center [622, 448] width 95 height 48
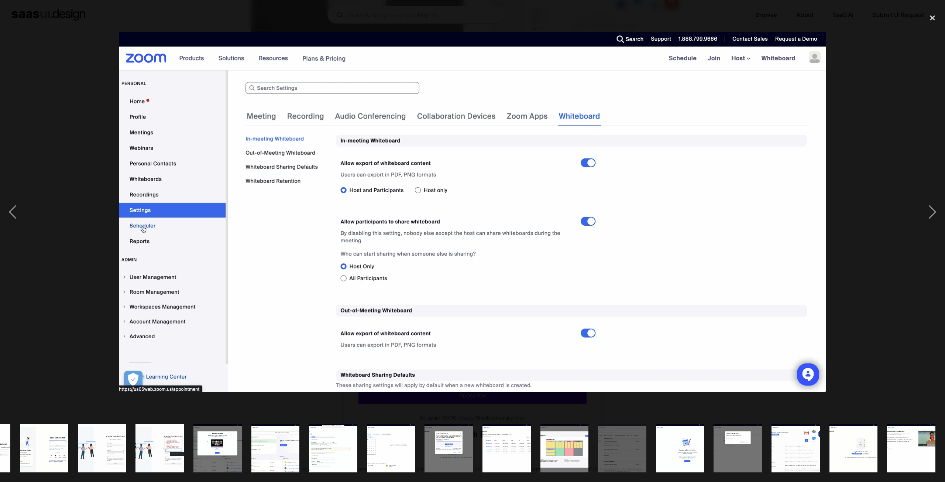
click at [682, 436] on img "show item 14 of 18" at bounding box center [680, 448] width 95 height 48
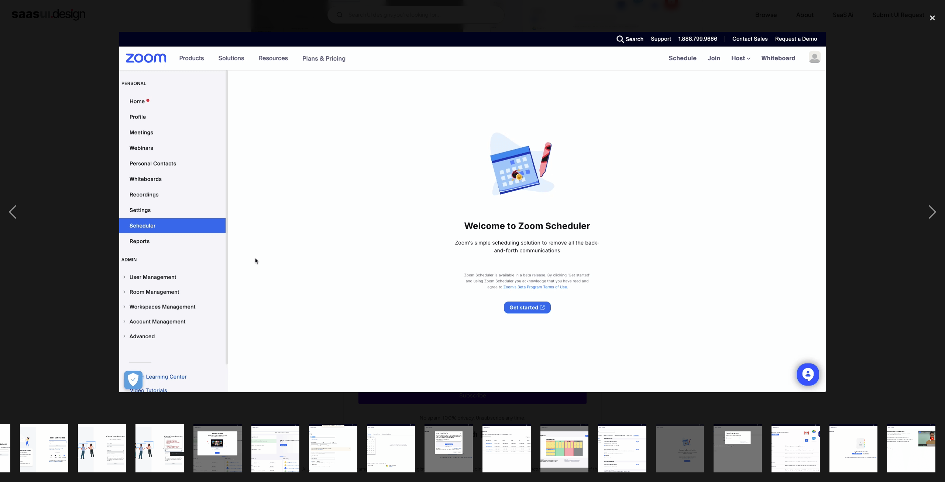
click at [763, 432] on div "show item 15 of 18" at bounding box center [738, 448] width 58 height 68
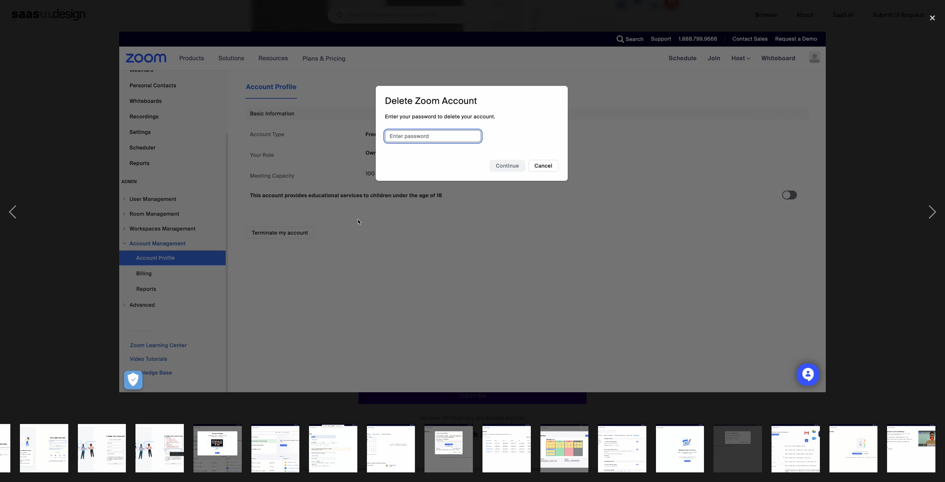
click at [784, 431] on img "show item 16 of 18" at bounding box center [795, 448] width 95 height 48
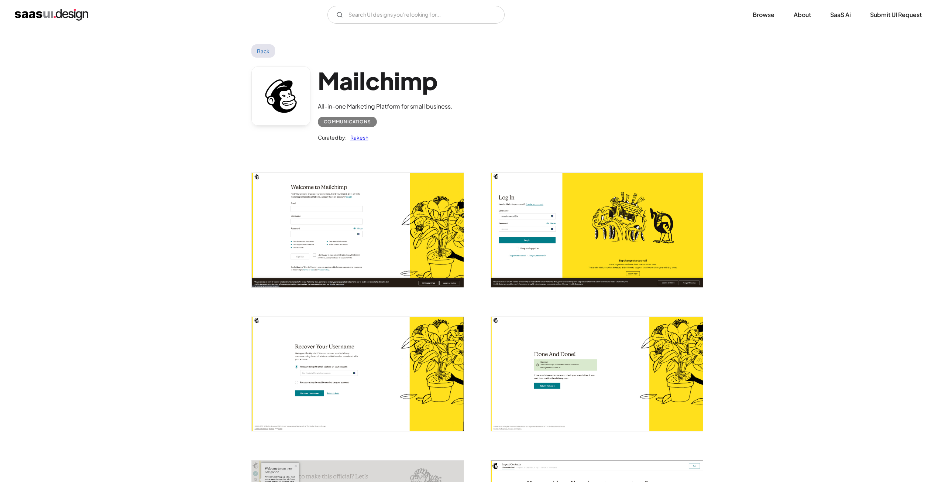
scroll to position [1587, 0]
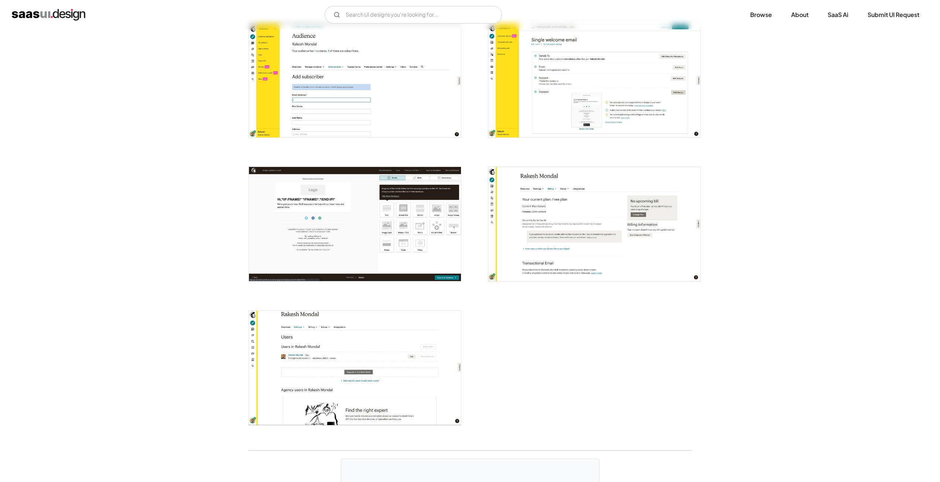
click at [330, 326] on img "open lightbox" at bounding box center [355, 367] width 212 height 114
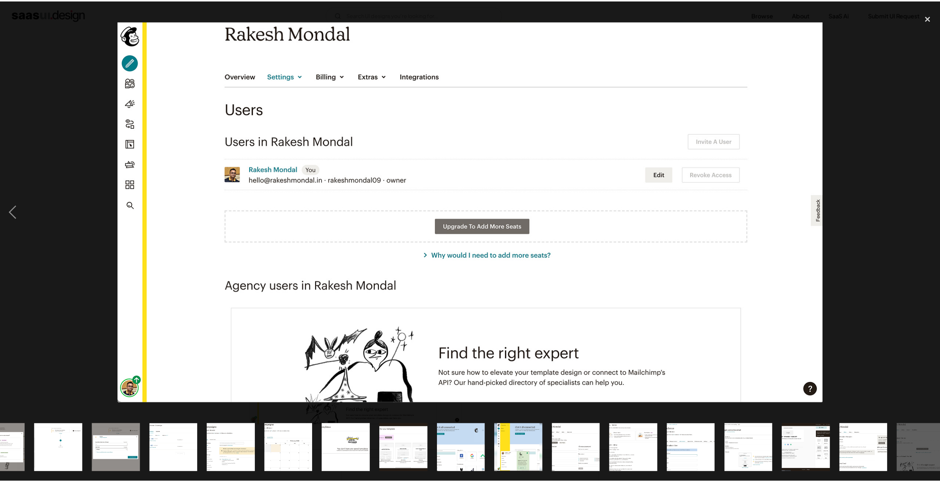
scroll to position [0, 510]
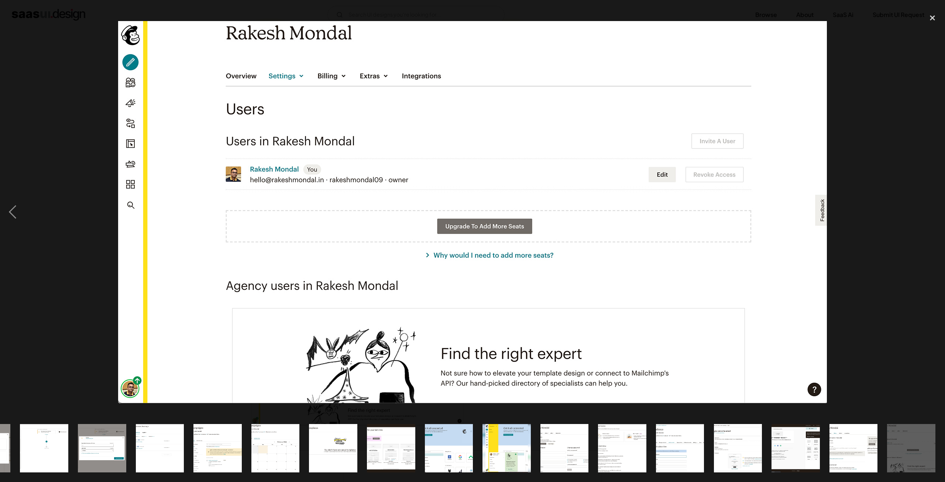
click at [449, 434] on img "show item 17 of 25" at bounding box center [448, 448] width 89 height 48
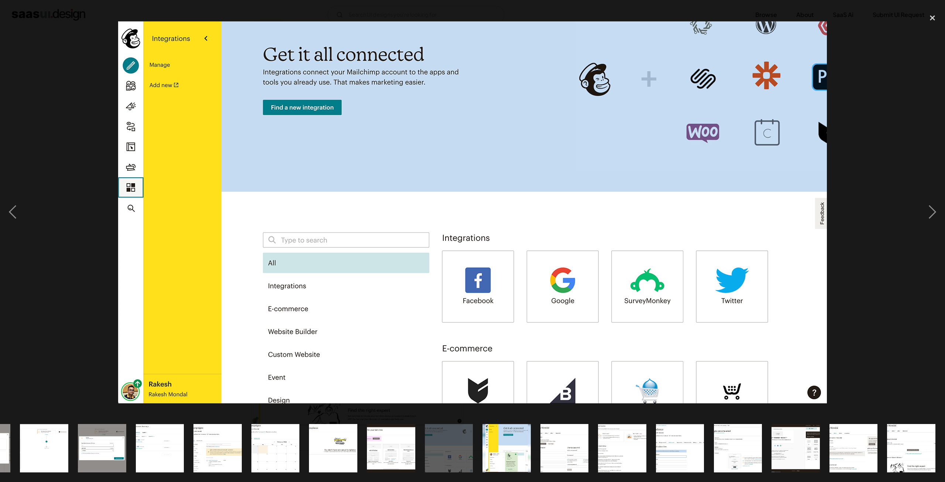
click at [392, 432] on img "show item 16 of 25" at bounding box center [390, 448] width 89 height 48
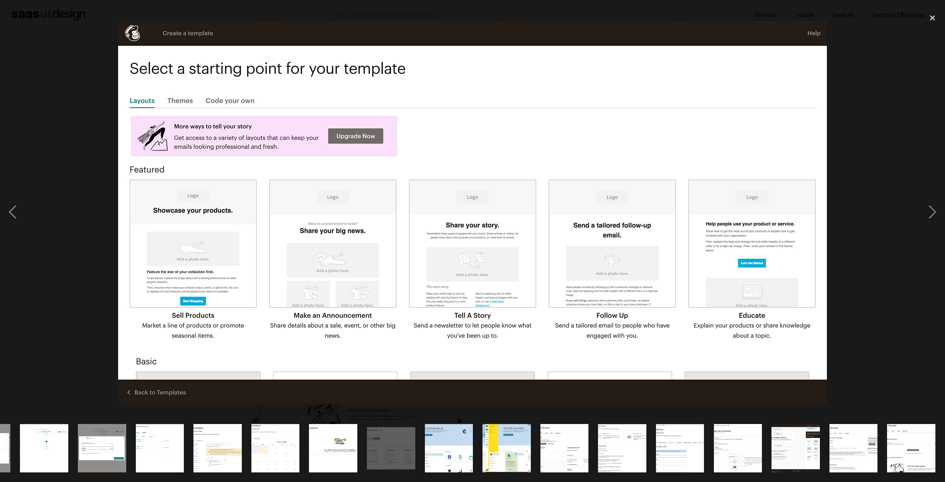
click at [321, 427] on img "show item 15 of 25" at bounding box center [333, 448] width 89 height 48
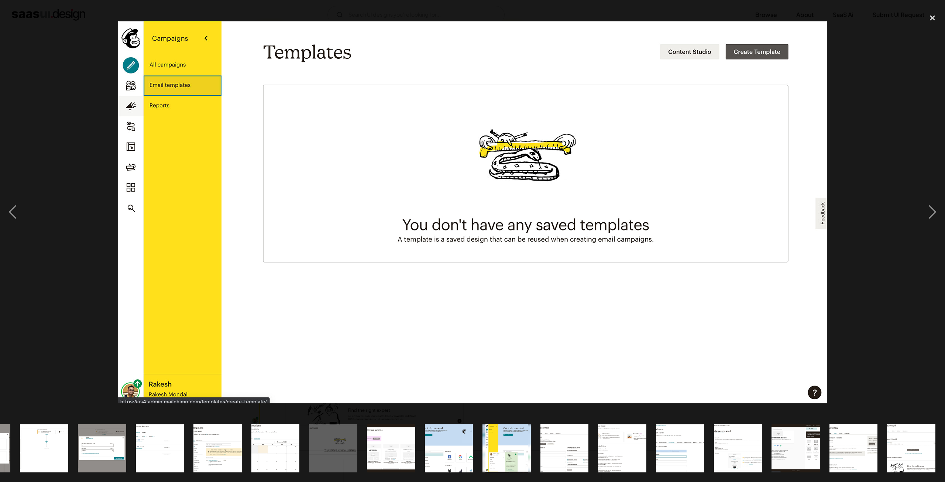
click at [260, 424] on img "show item 14 of 25" at bounding box center [275, 448] width 89 height 48
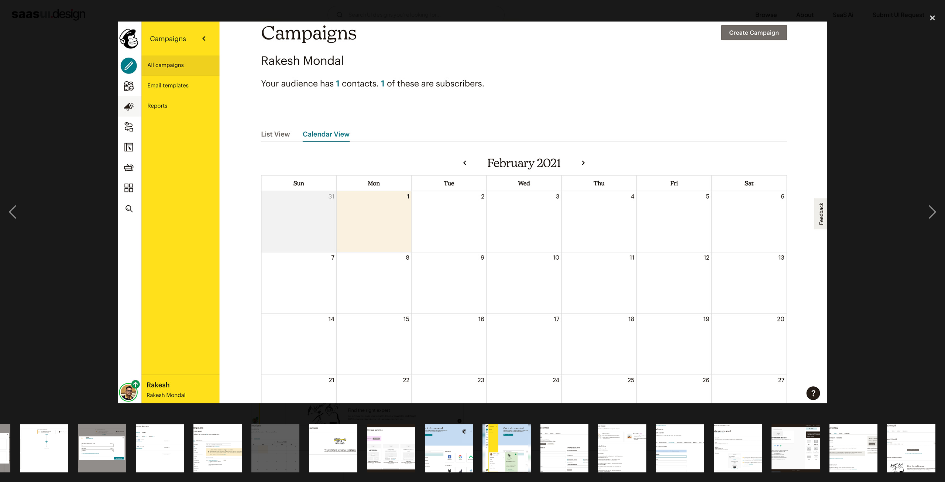
click at [59, 210] on div at bounding box center [472, 212] width 945 height 405
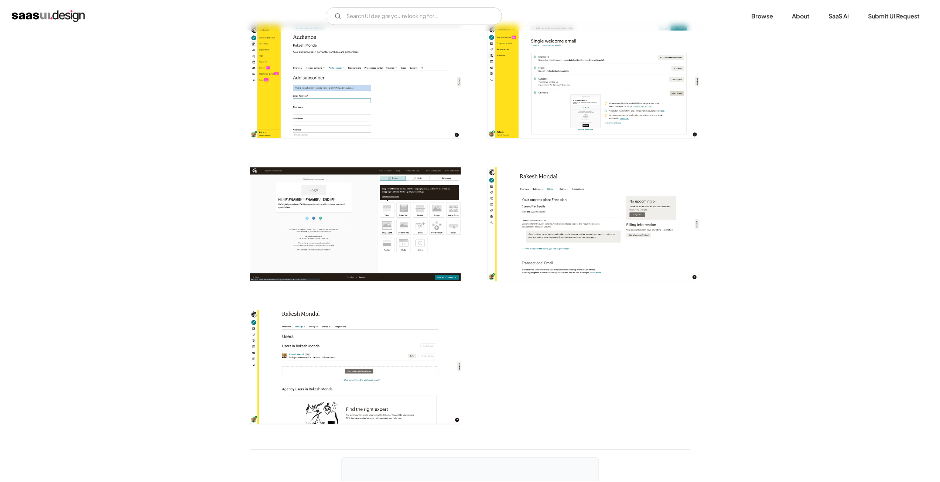
scroll to position [0, 0]
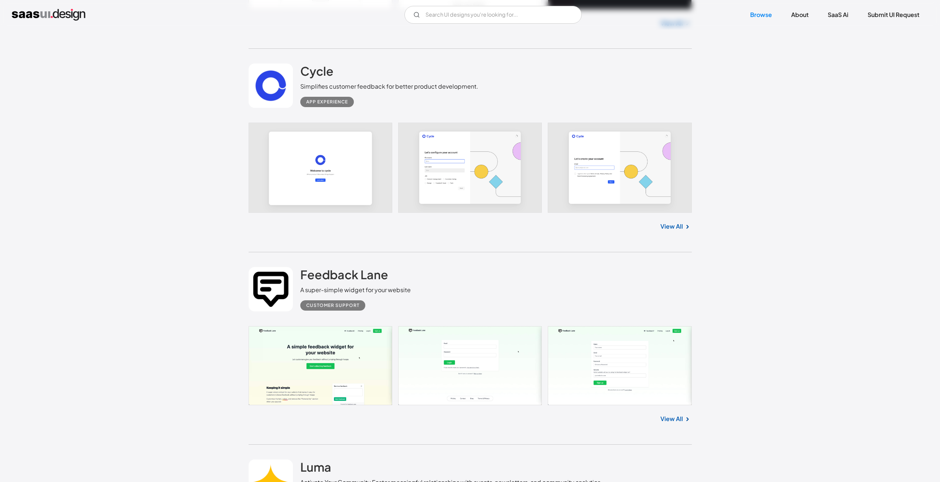
scroll to position [6985, 0]
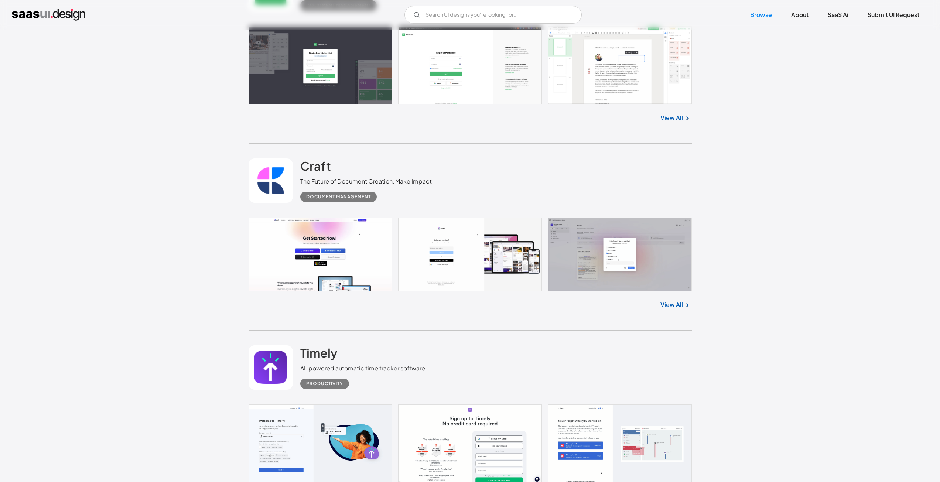
scroll to position [8794, 0]
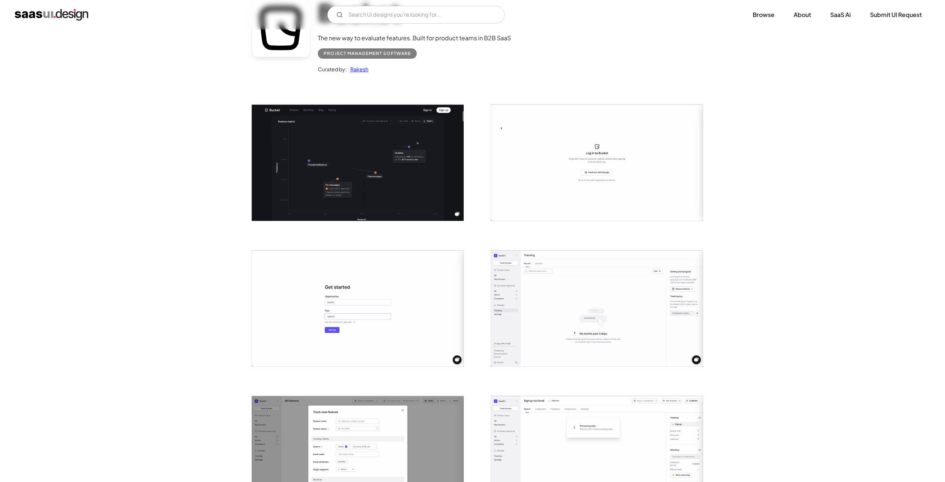
scroll to position [74, 0]
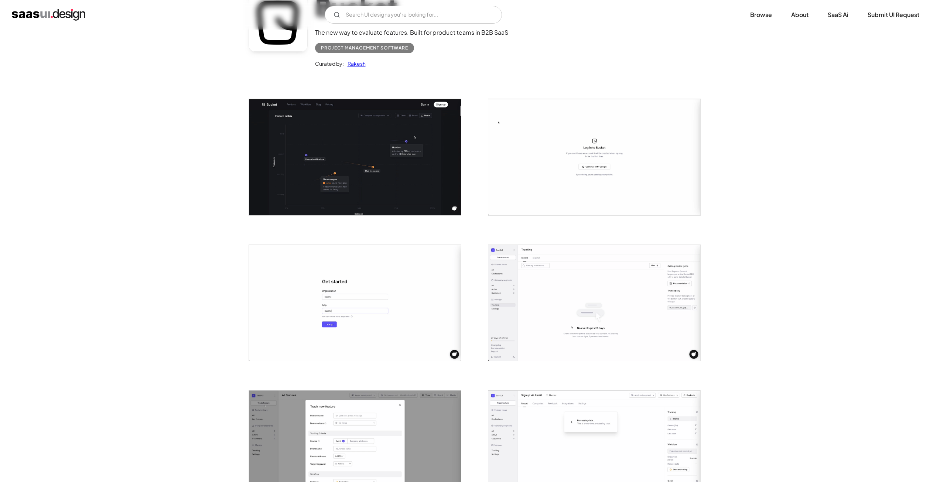
click at [572, 318] on img "open lightbox" at bounding box center [594, 303] width 212 height 116
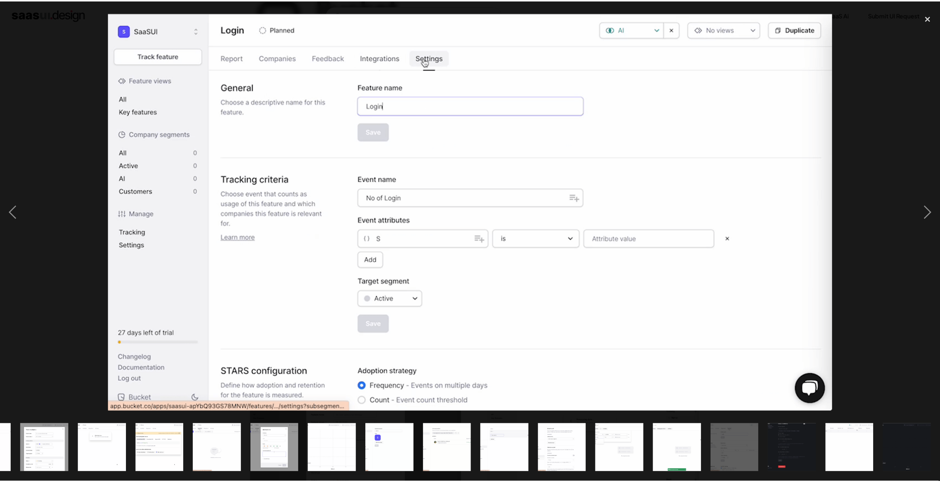
scroll to position [0, 221]
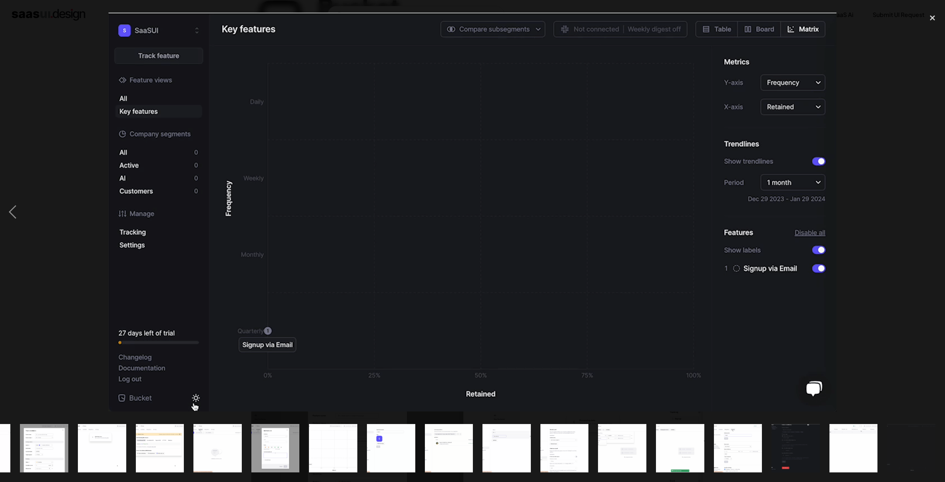
click at [55, 55] on div at bounding box center [472, 212] width 945 height 405
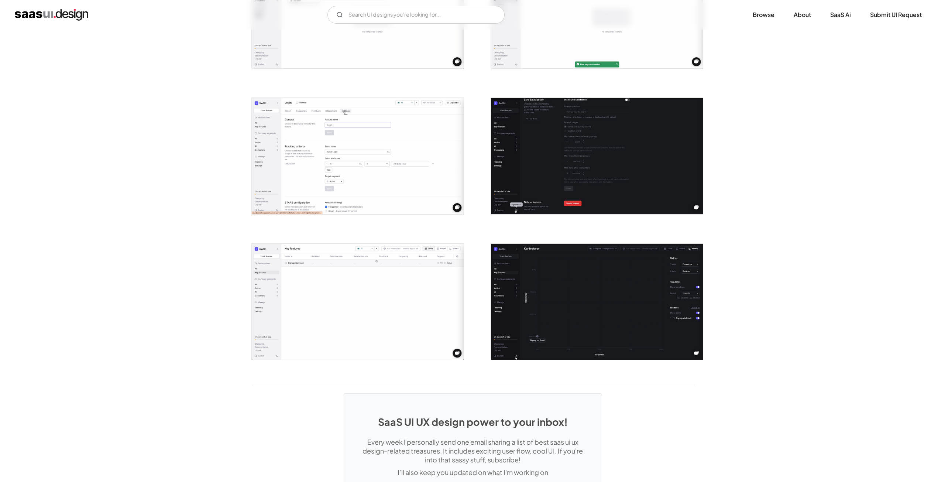
scroll to position [1255, 0]
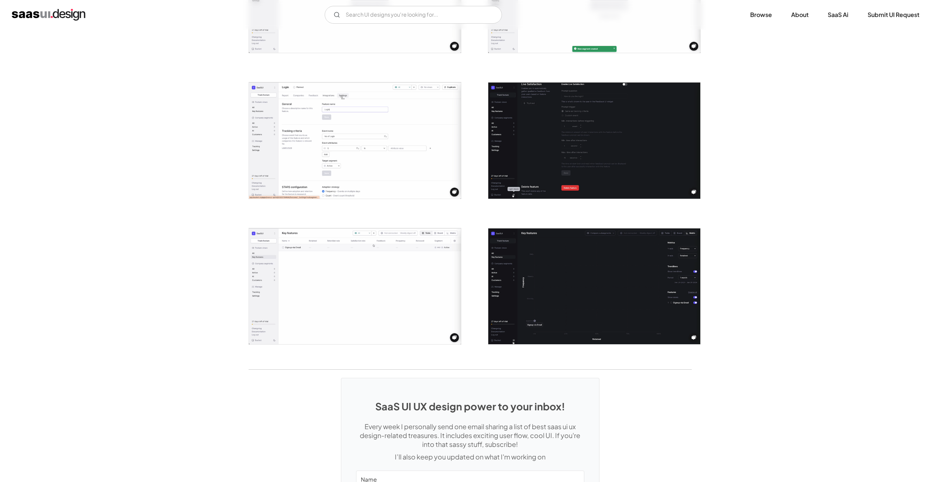
click at [376, 145] on img "open lightbox" at bounding box center [355, 140] width 212 height 116
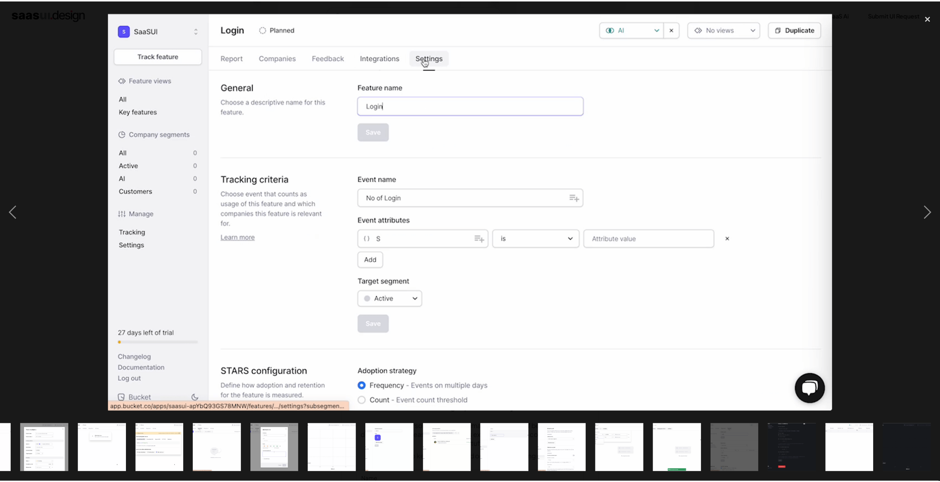
scroll to position [0, 221]
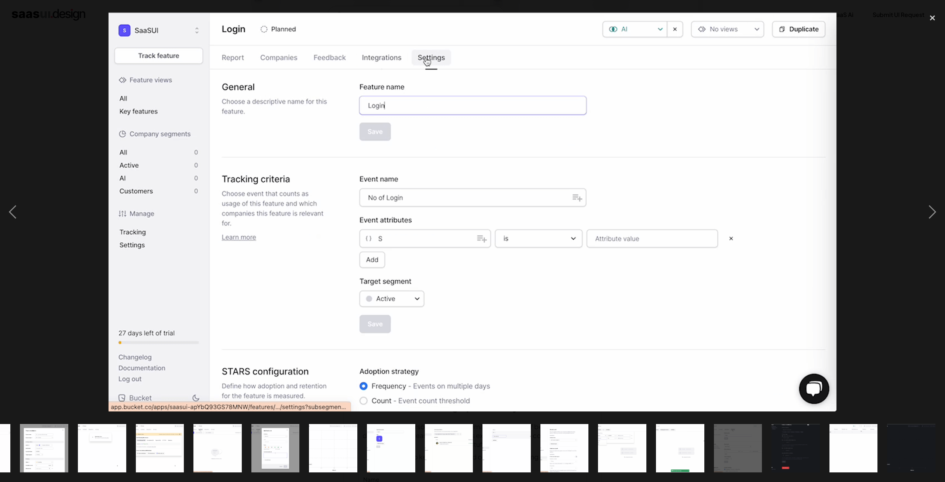
click at [271, 435] on img "show item 9 of 20" at bounding box center [275, 448] width 88 height 48
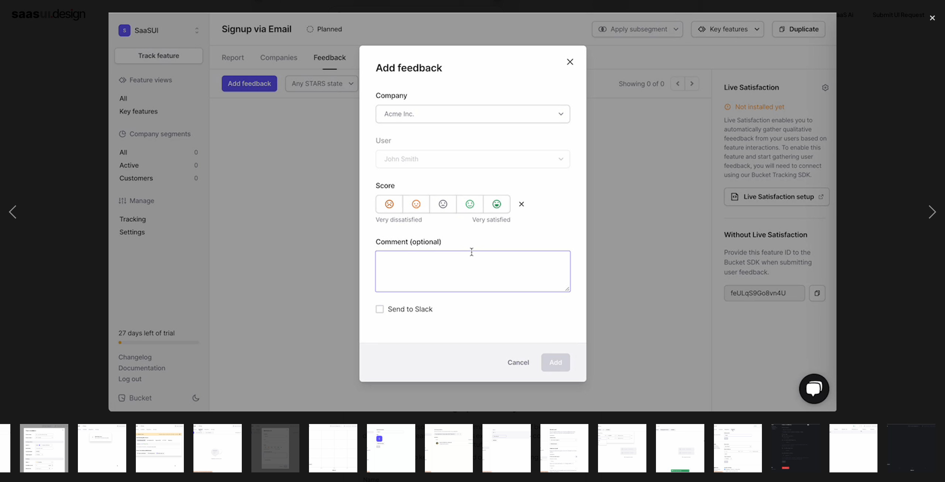
click at [65, 110] on div at bounding box center [472, 212] width 945 height 405
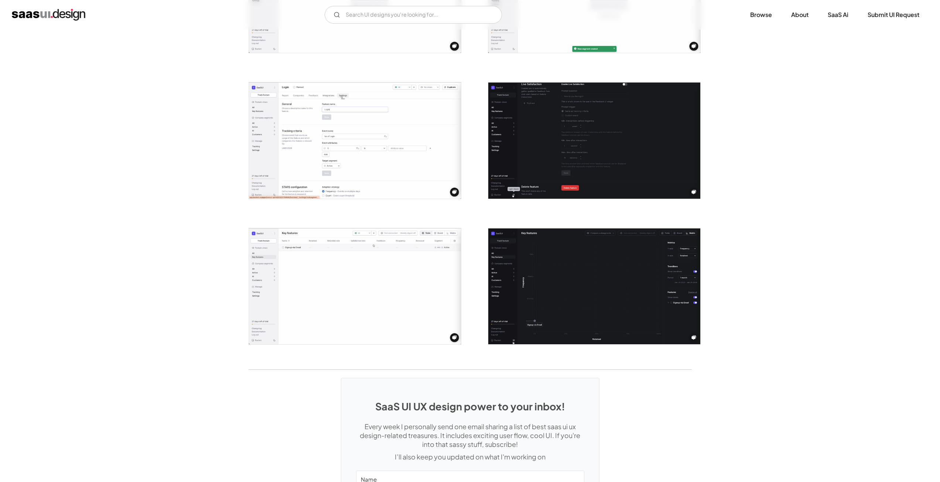
scroll to position [0, 0]
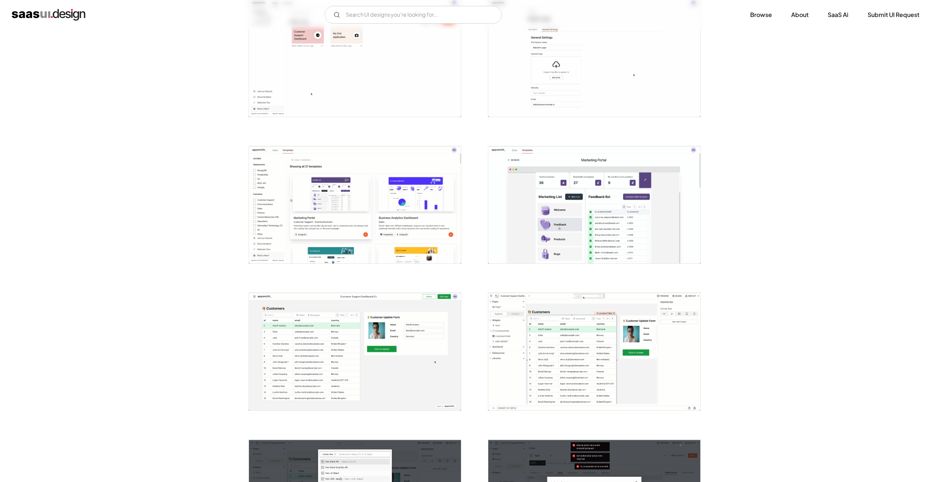
scroll to position [1292, 0]
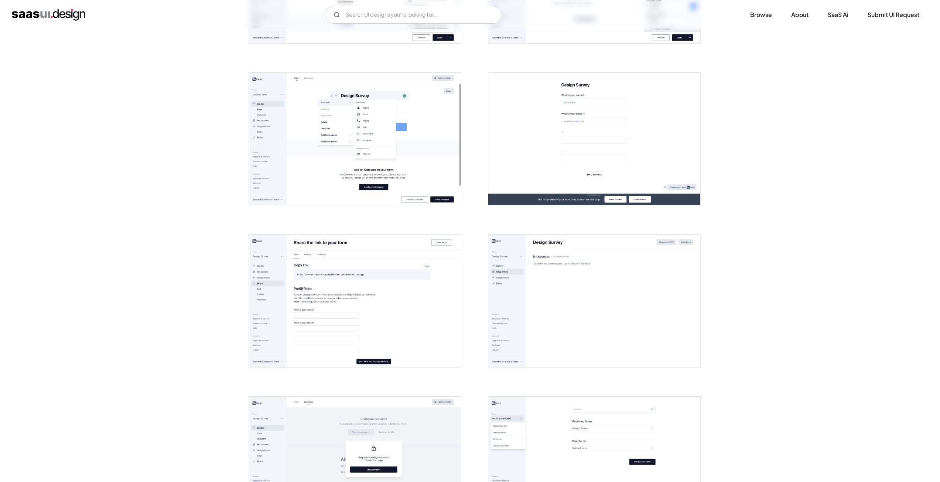
scroll to position [812, 0]
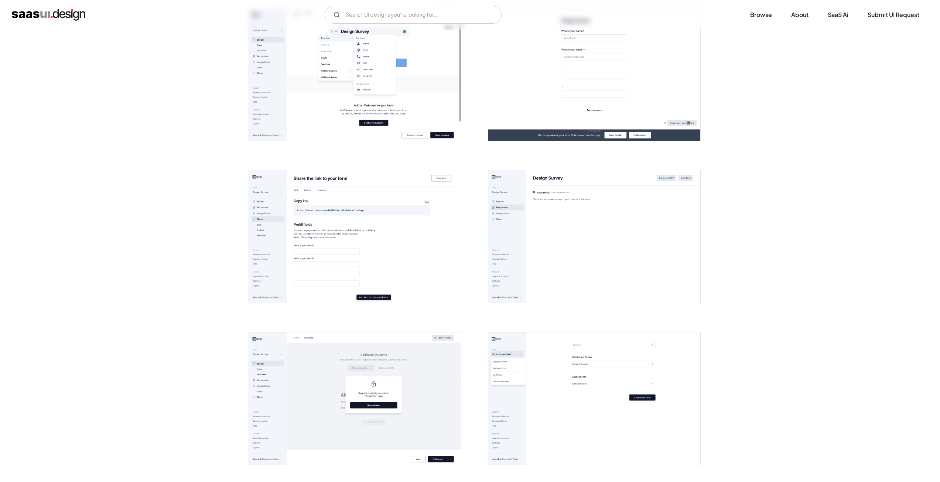
click at [308, 232] on img "open lightbox" at bounding box center [355, 236] width 212 height 133
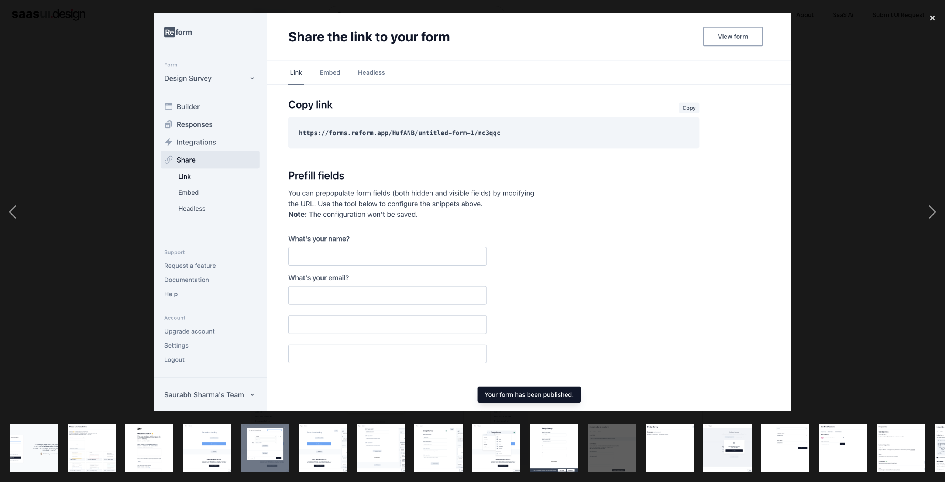
click at [92, 121] on div at bounding box center [472, 212] width 945 height 405
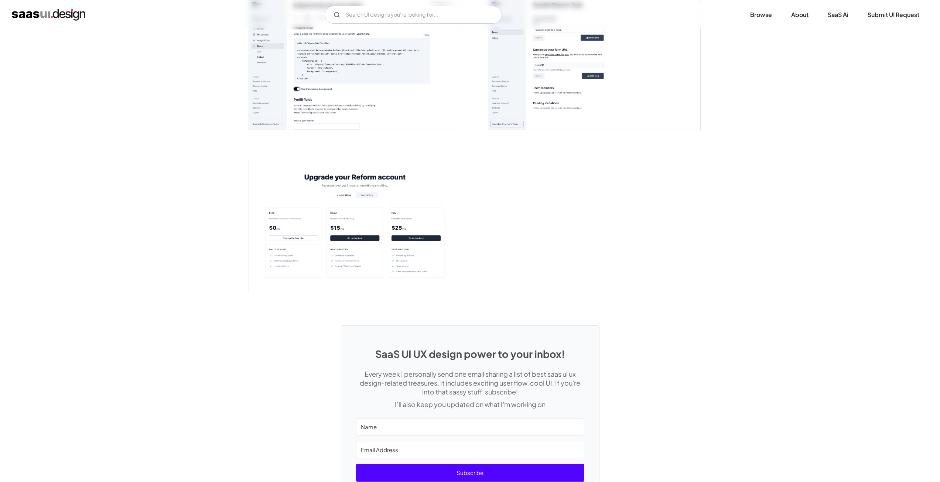
scroll to position [1514, 0]
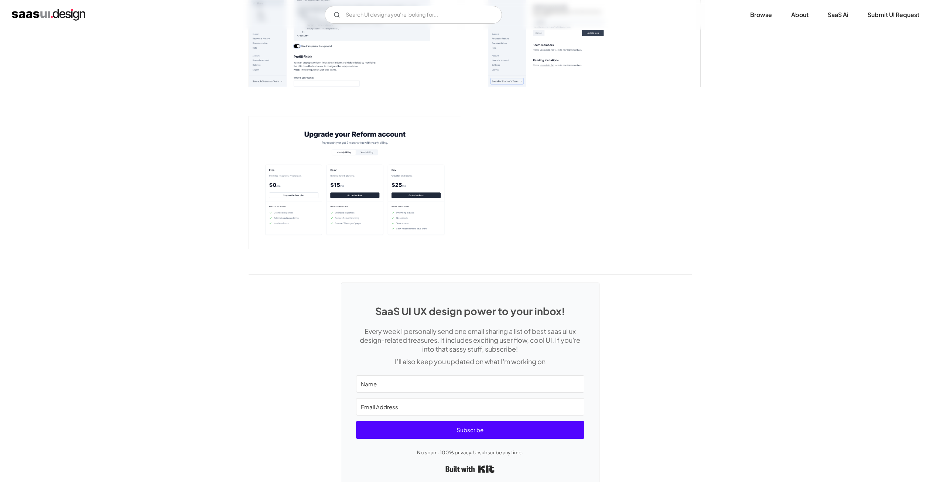
click at [324, 164] on img "open lightbox" at bounding box center [355, 182] width 212 height 133
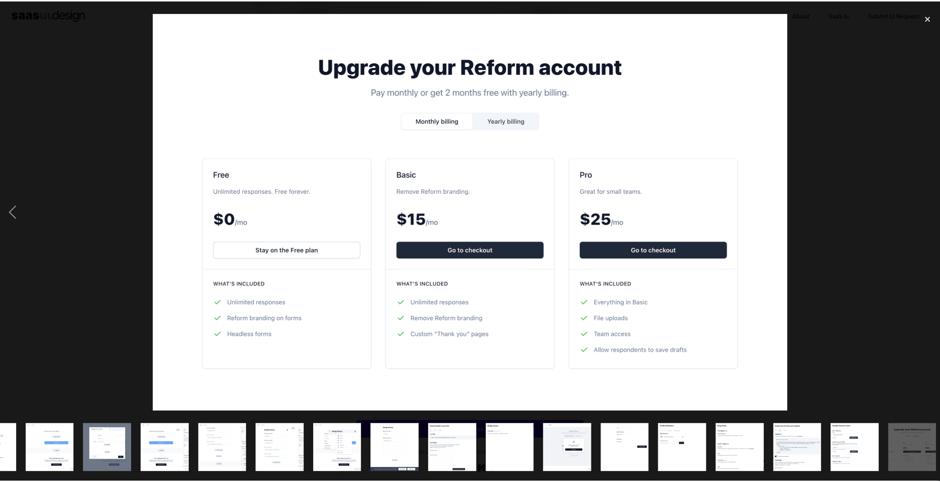
scroll to position [0, 163]
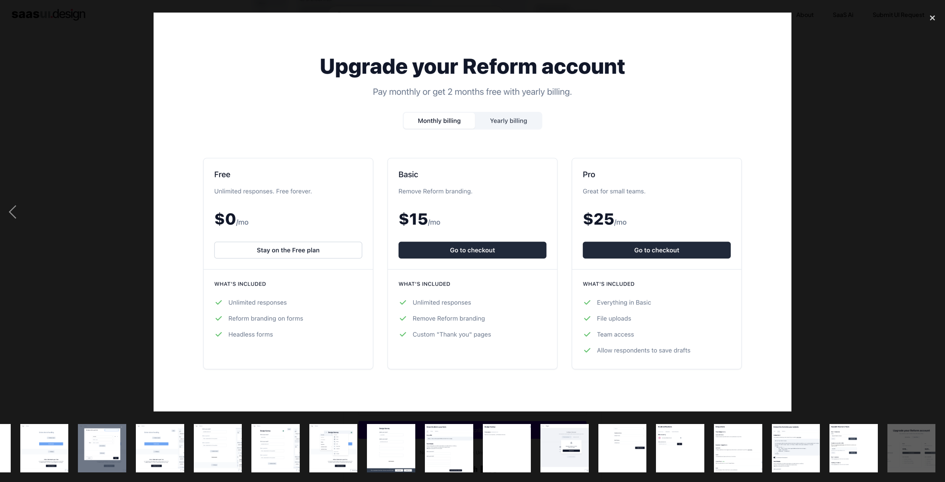
click at [116, 99] on div at bounding box center [472, 212] width 945 height 405
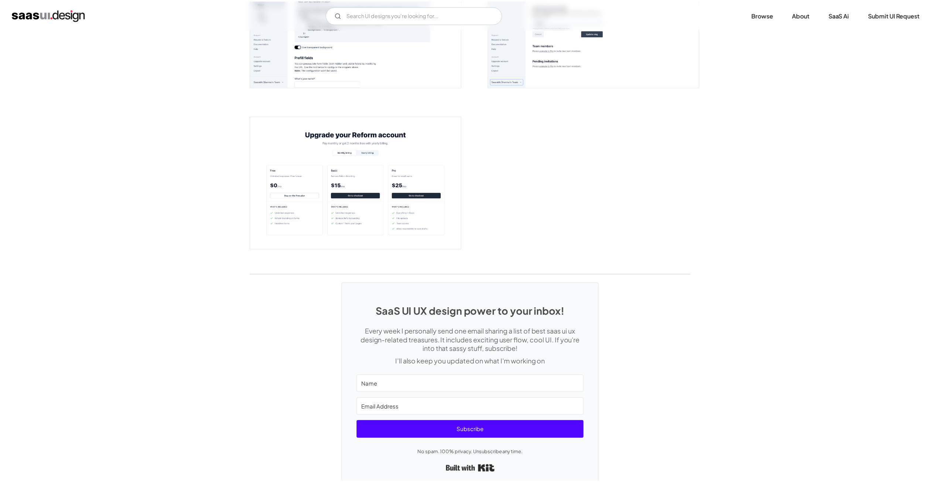
scroll to position [0, 0]
click at [80, 16] on img "home" at bounding box center [48, 15] width 73 height 12
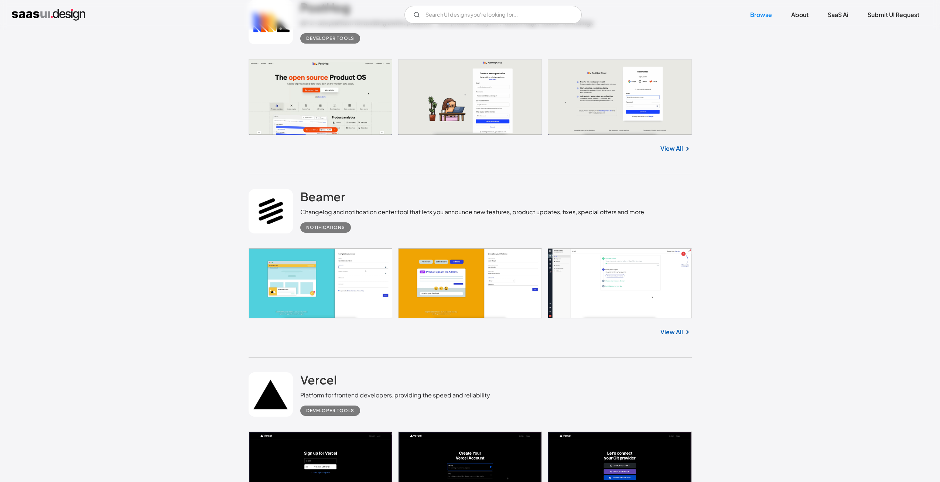
scroll to position [1108, 0]
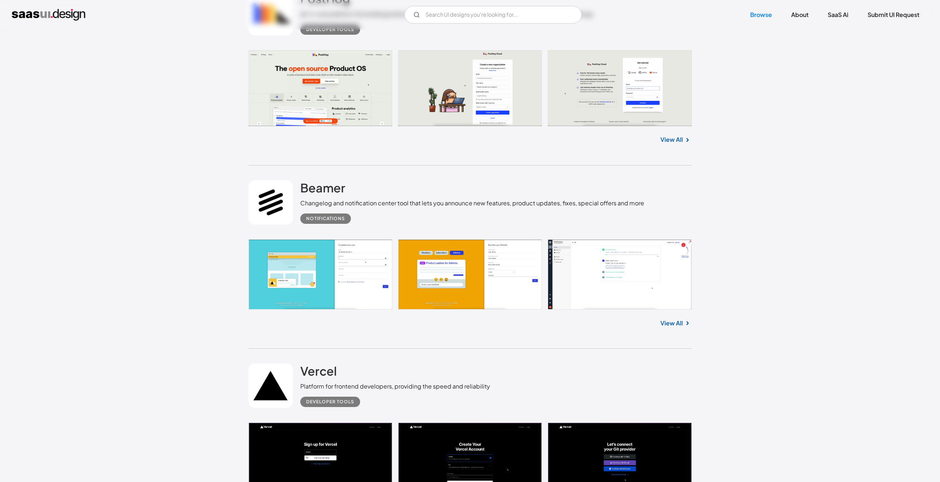
click at [628, 269] on link at bounding box center [469, 274] width 443 height 70
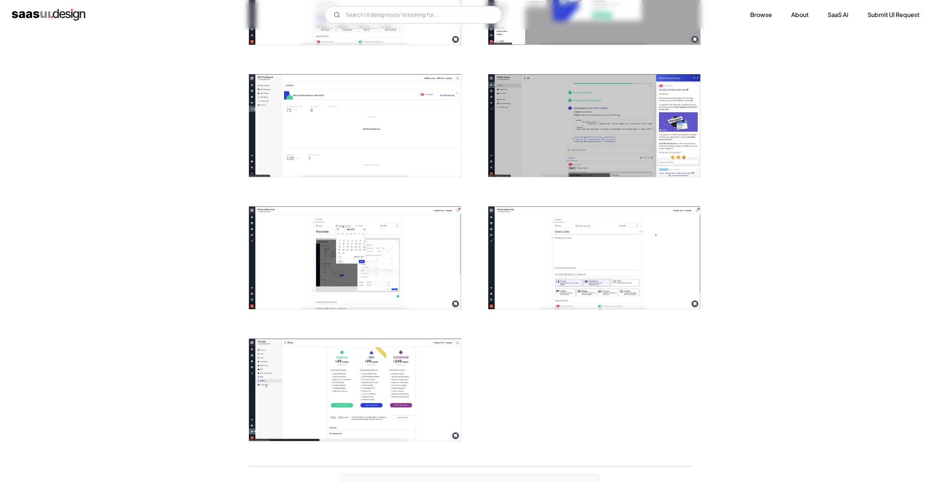
scroll to position [554, 0]
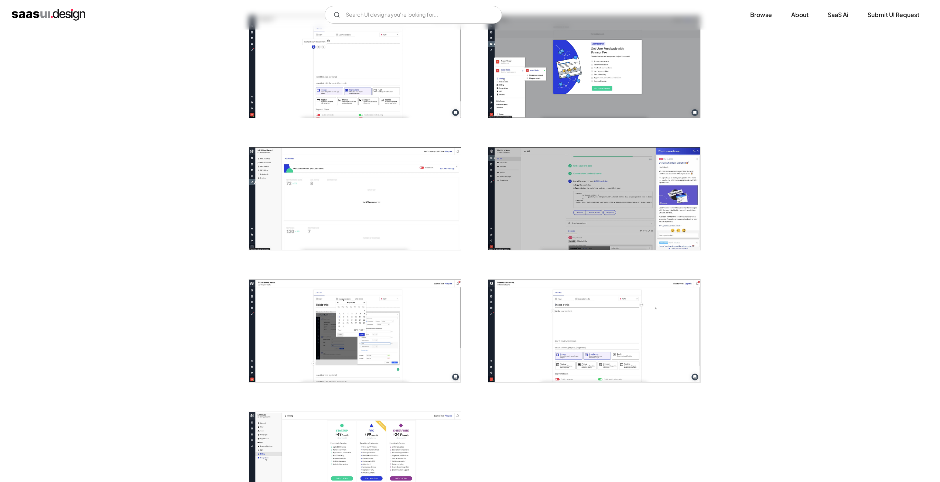
click at [132, 200] on div "Back [PERSON_NAME] Changelog and notification center tool that lets you announc…" at bounding box center [470, 8] width 940 height 1064
